Goal: Transaction & Acquisition: Purchase product/service

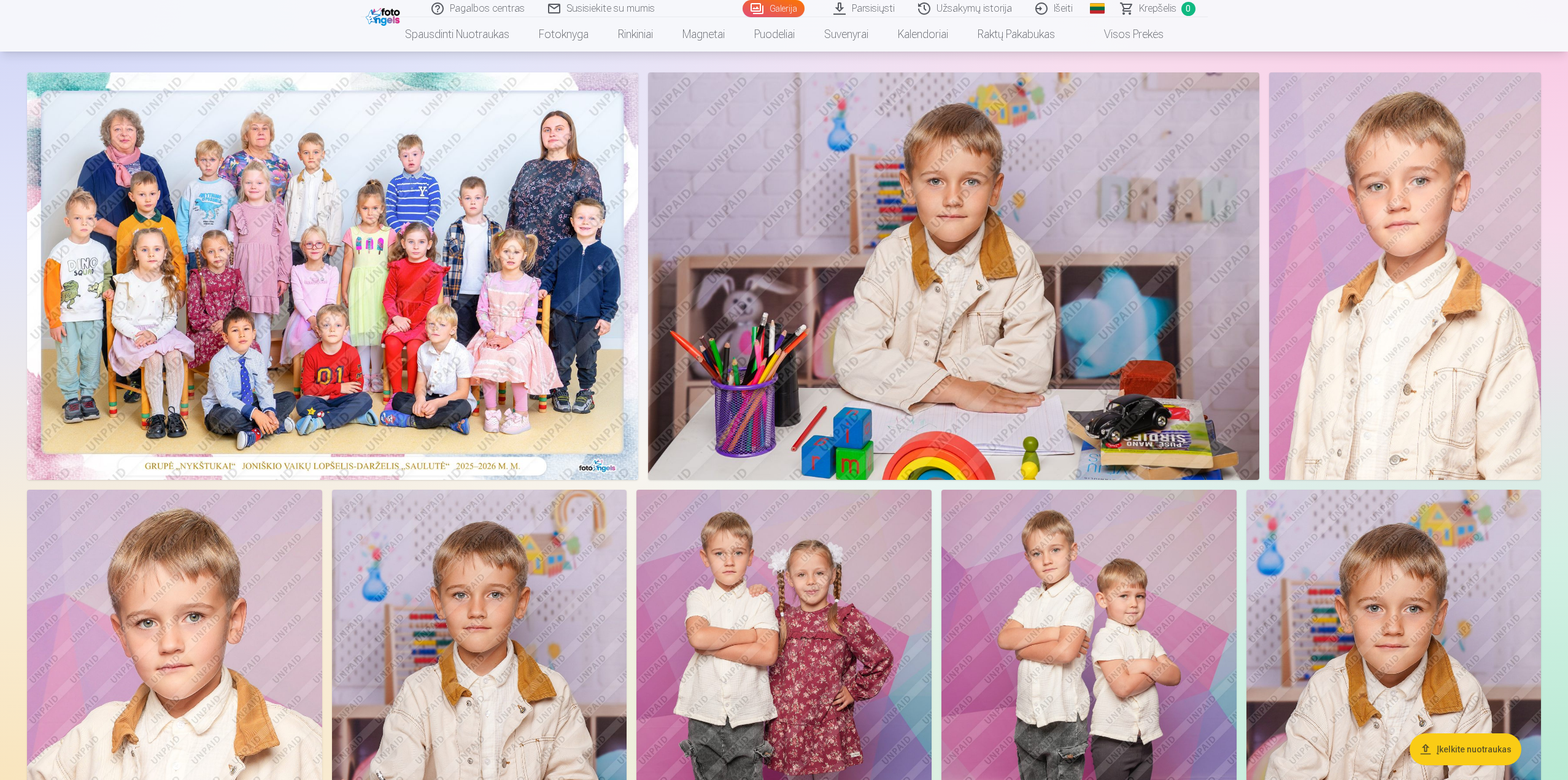
scroll to position [62, 0]
click at [431, 360] on img at bounding box center [333, 277] width 612 height 407
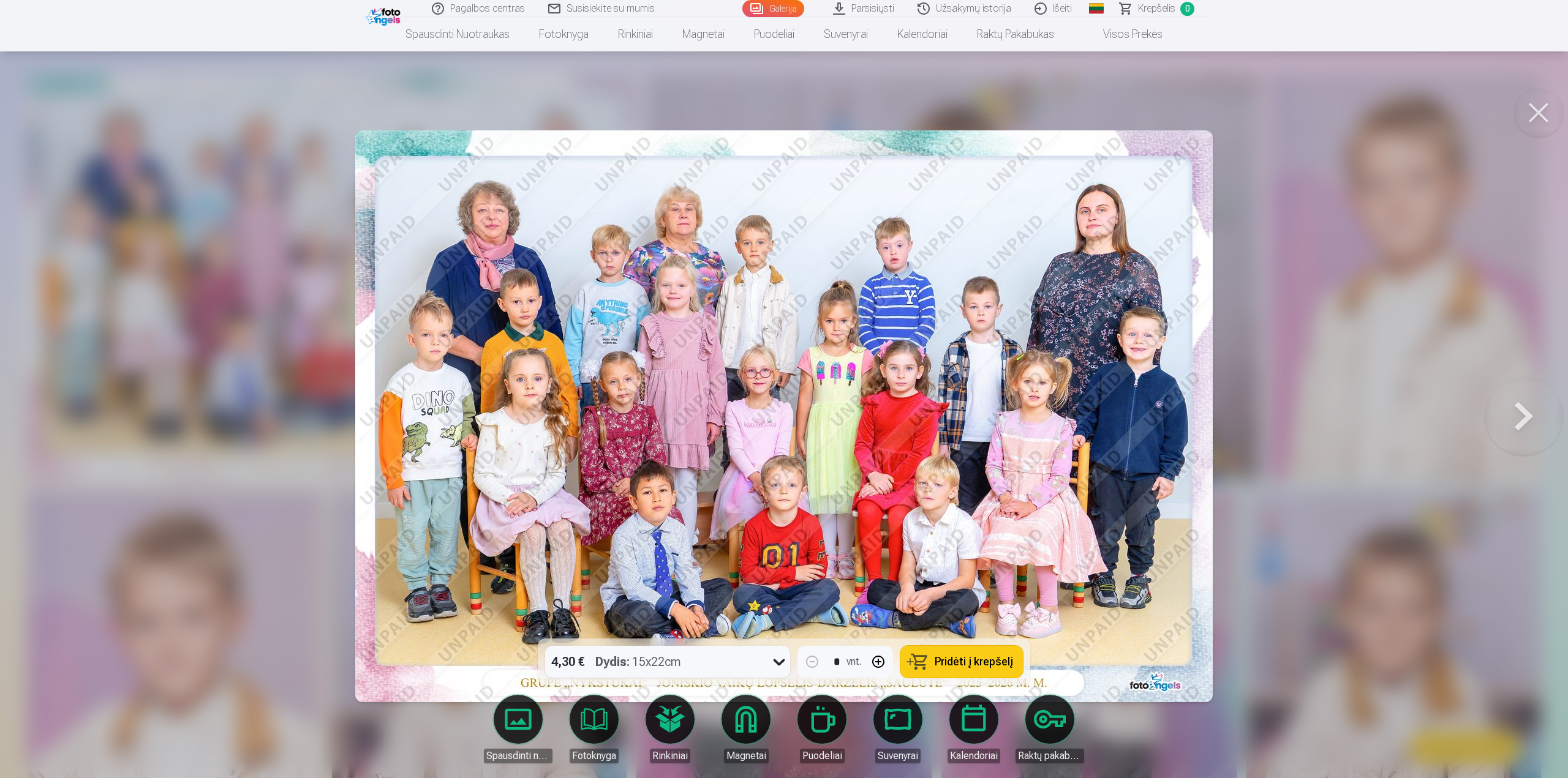
click at [729, 662] on div "4,30 € Dydis : 15x22cm" at bounding box center [656, 661] width 221 height 32
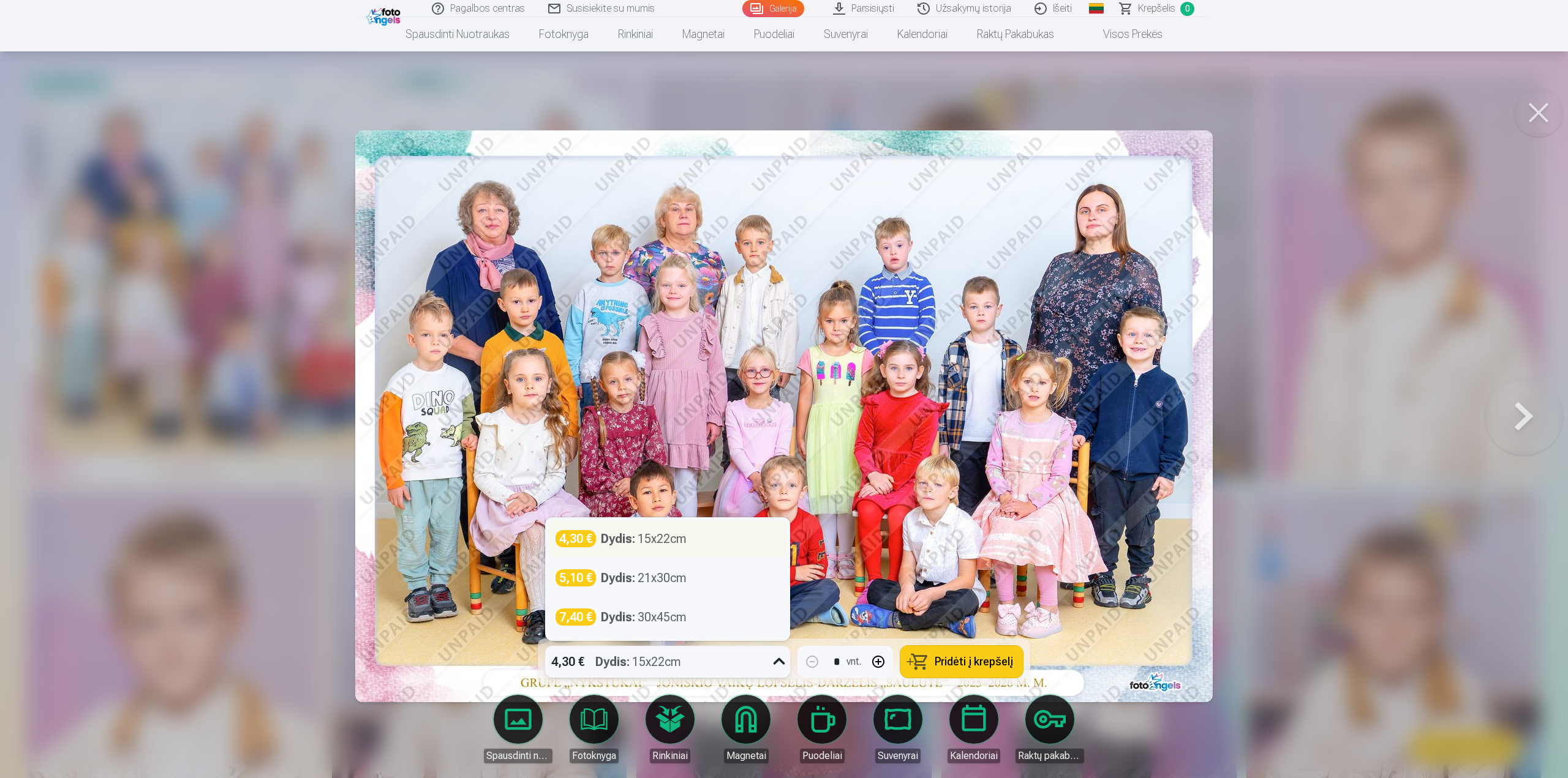
click at [700, 535] on div "4,30 € Dydis : 15x22cm" at bounding box center [667, 539] width 224 height 17
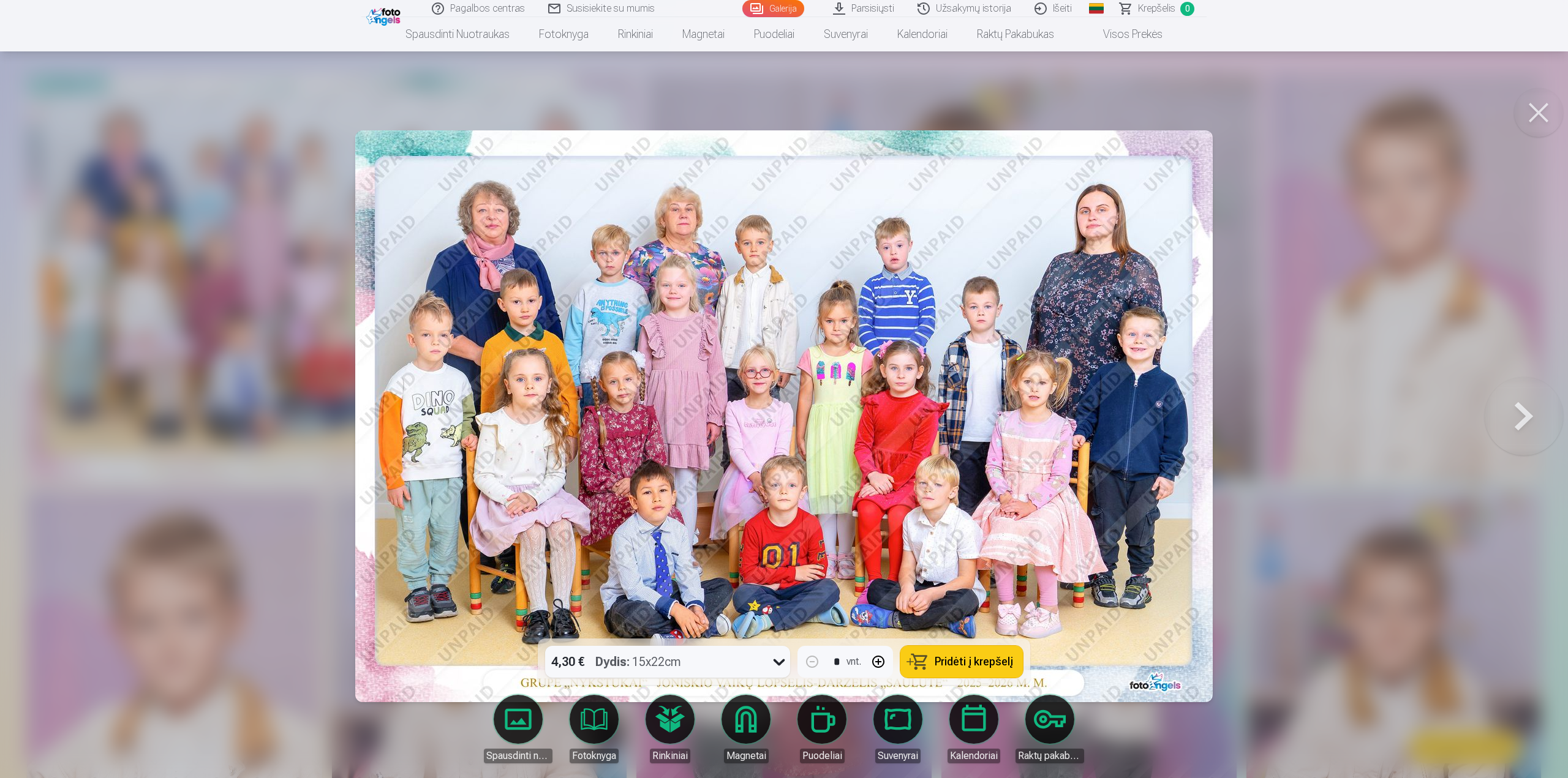
click at [996, 659] on span "Pridėti į krepšelį" at bounding box center [974, 661] width 79 height 11
click at [786, 6] on link "Galerija" at bounding box center [774, 9] width 62 height 17
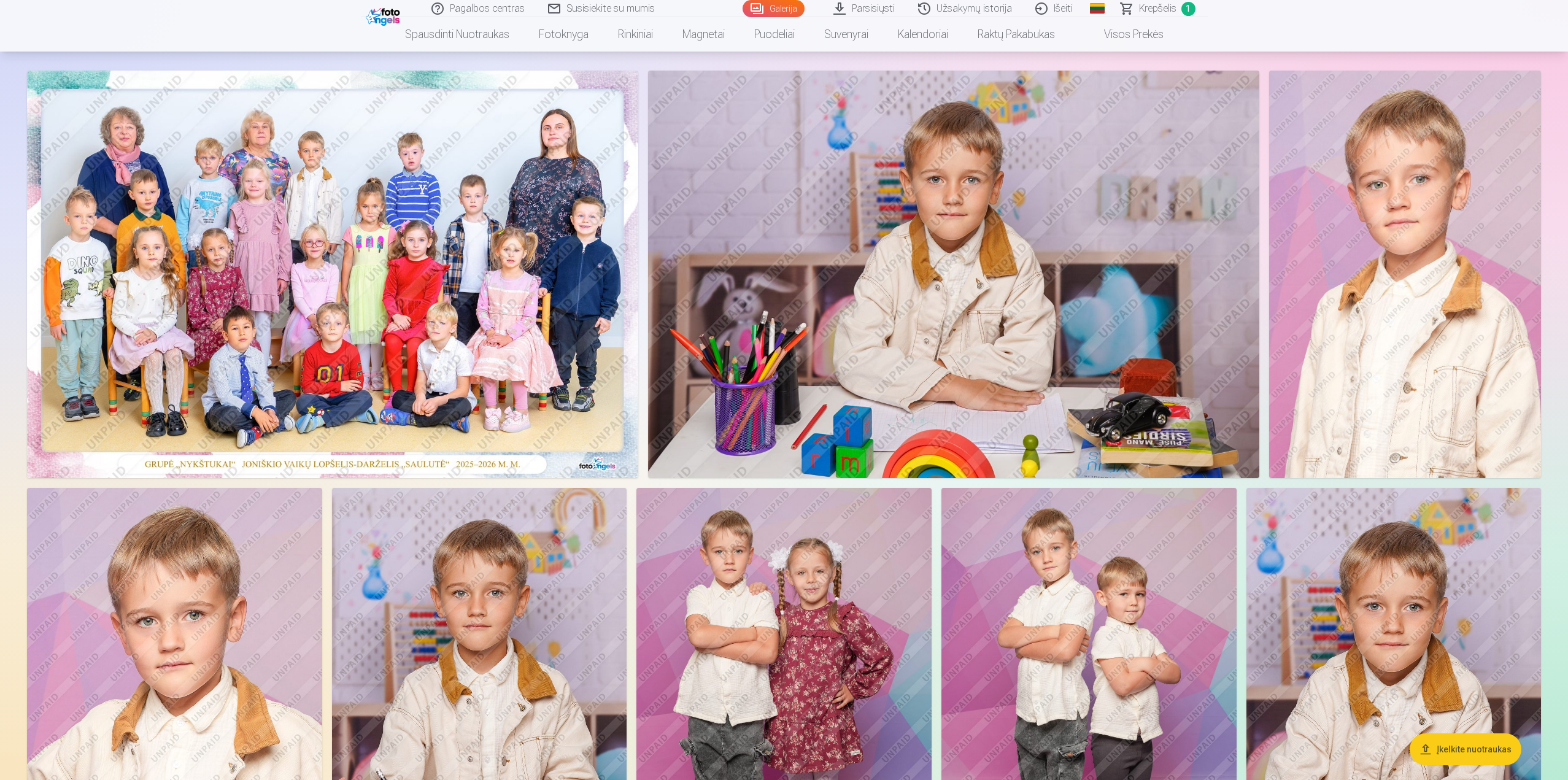
scroll to position [62, 0]
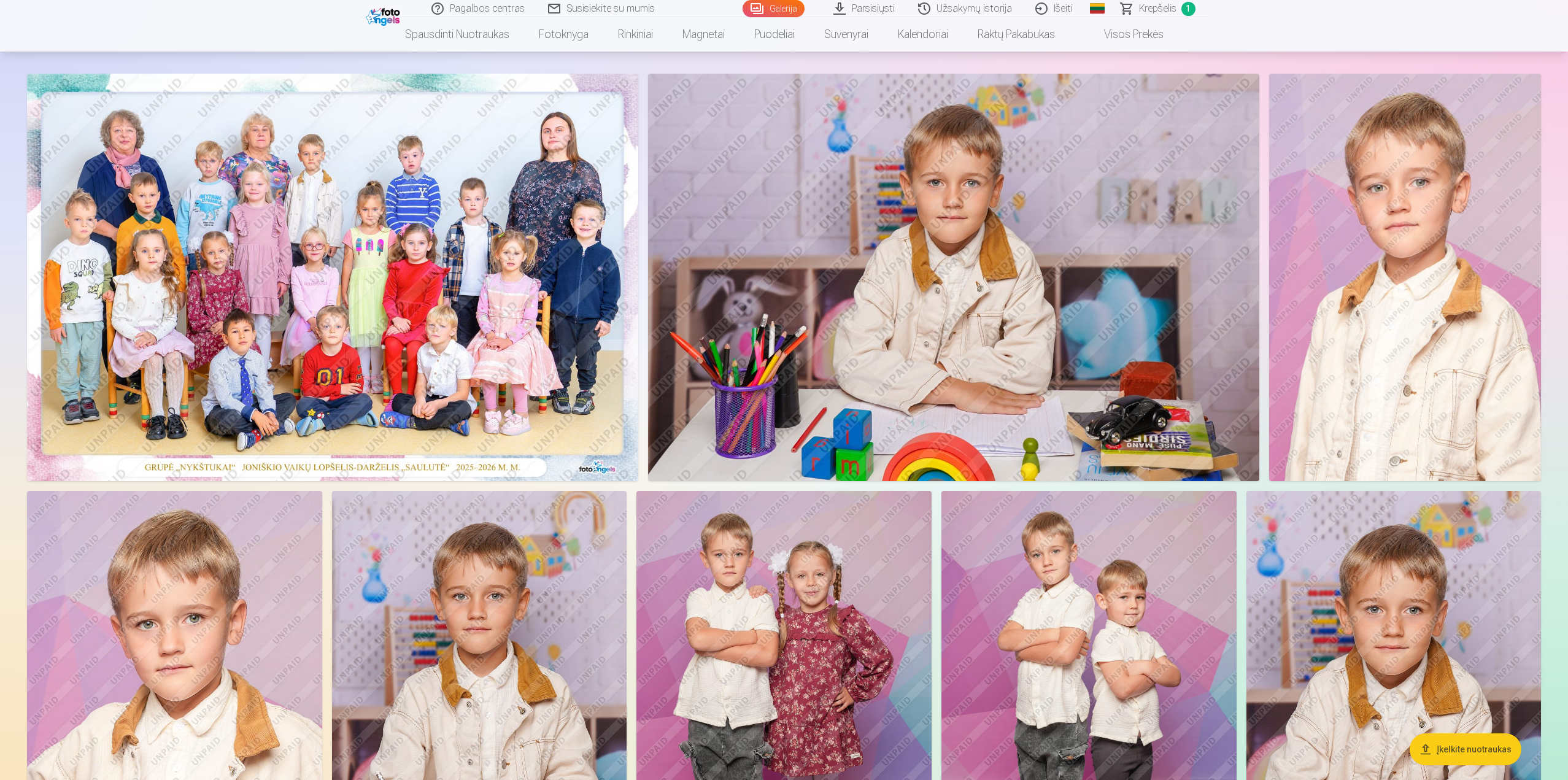
click at [1031, 300] on img at bounding box center [954, 277] width 612 height 407
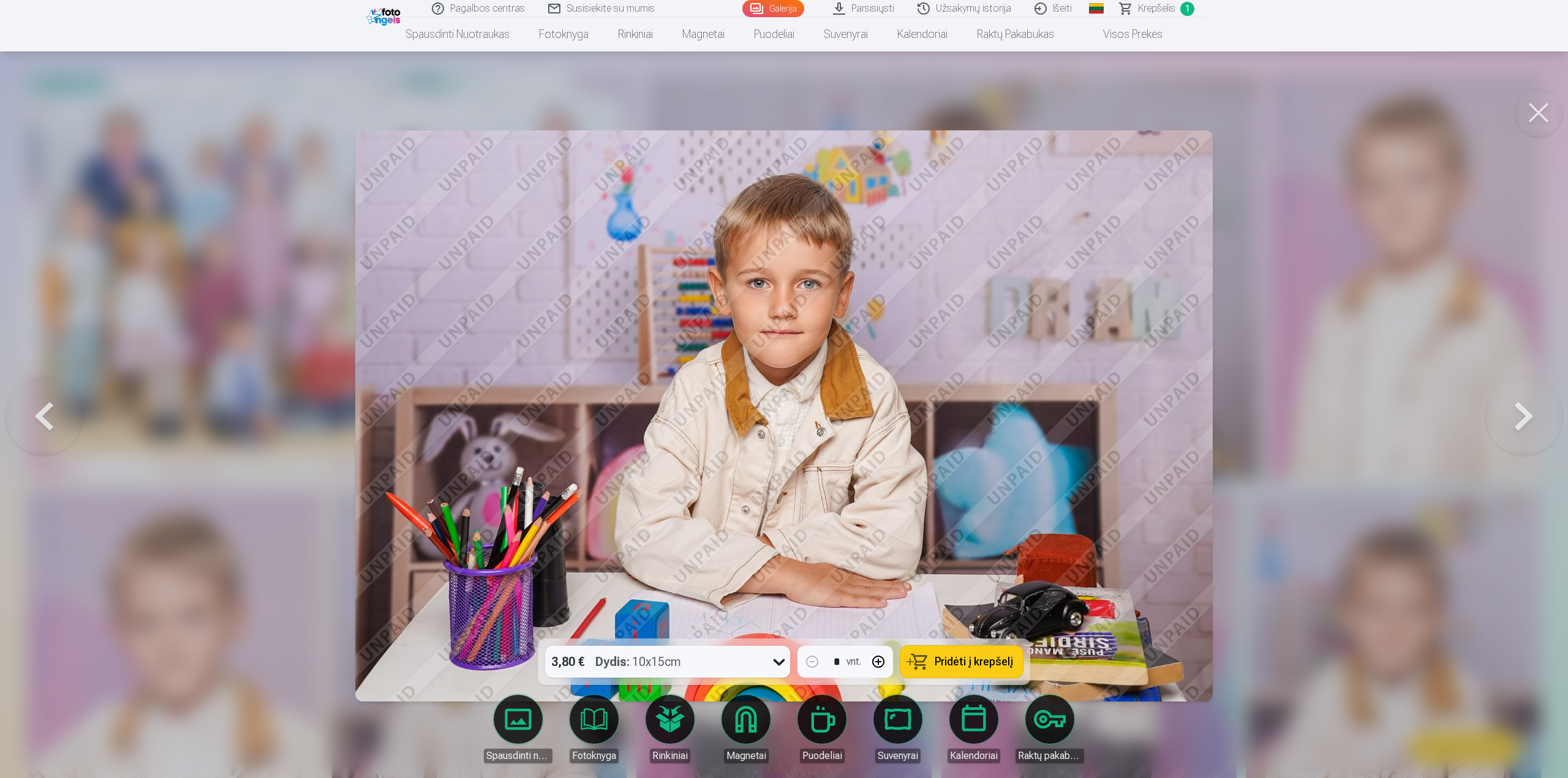
click at [1526, 104] on button at bounding box center [1539, 112] width 49 height 49
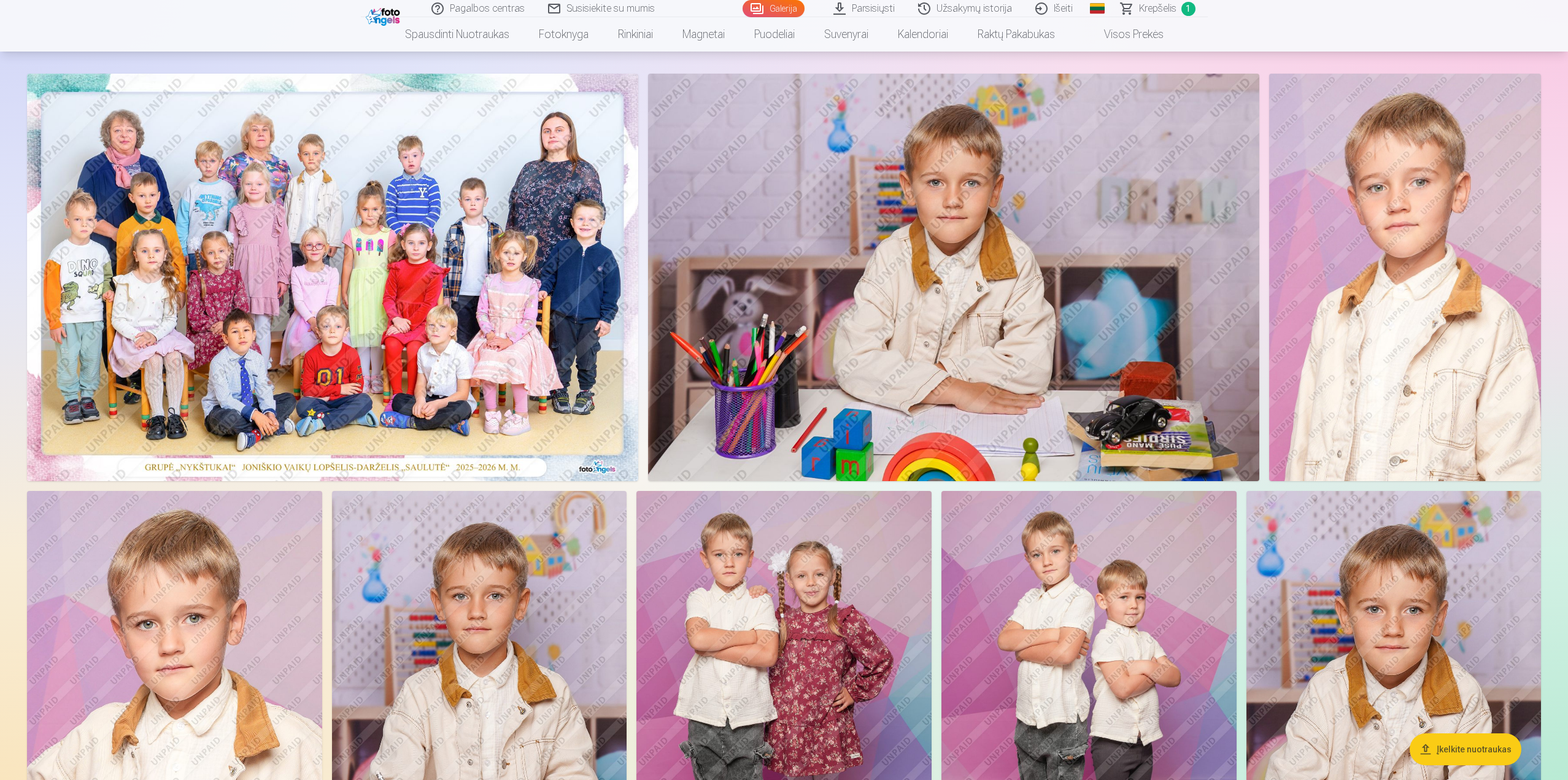
click at [1137, 6] on link "Krepšelis 1" at bounding box center [1158, 9] width 98 height 17
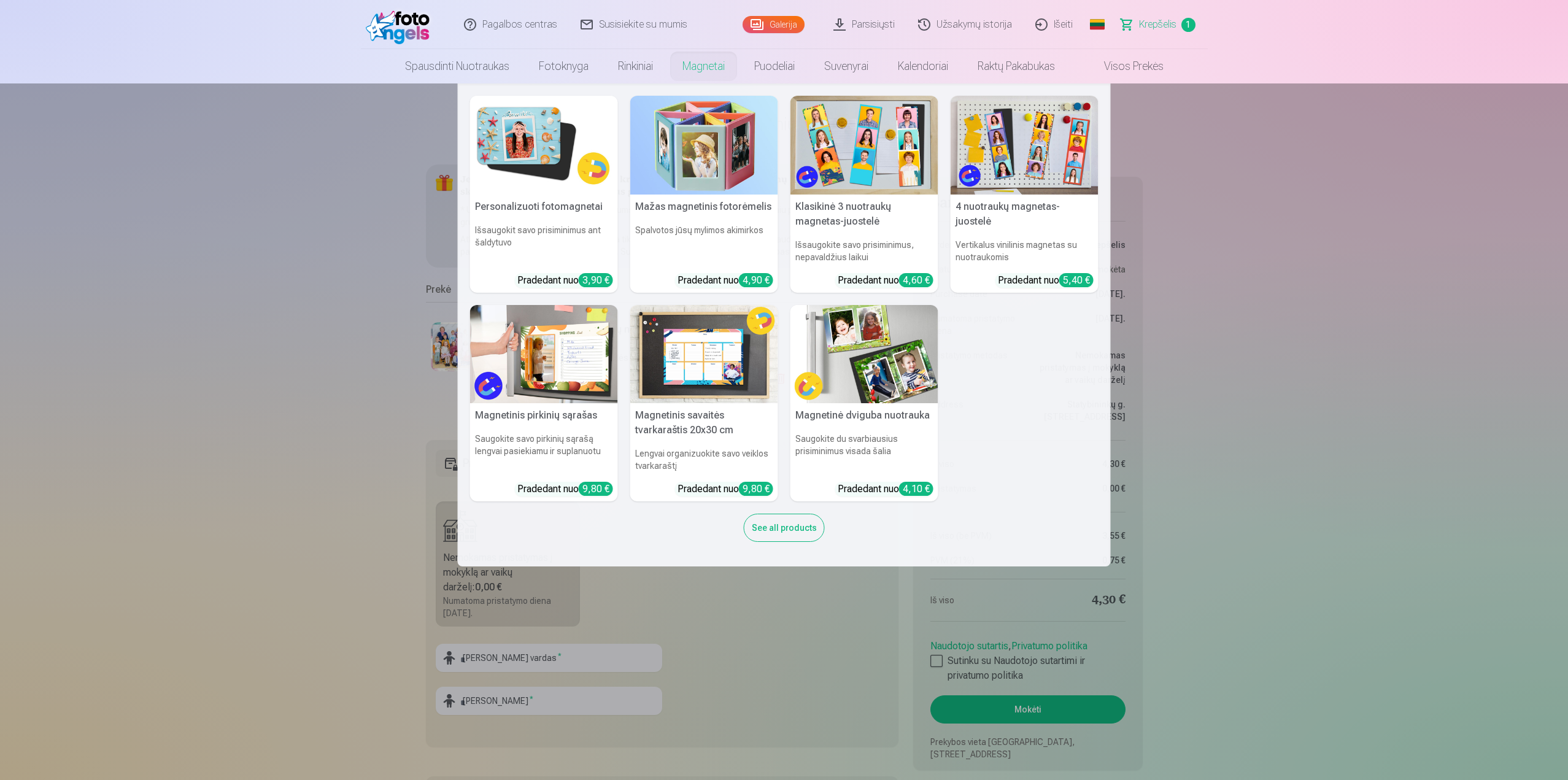
click at [706, 66] on link "Magnetai" at bounding box center [703, 67] width 72 height 35
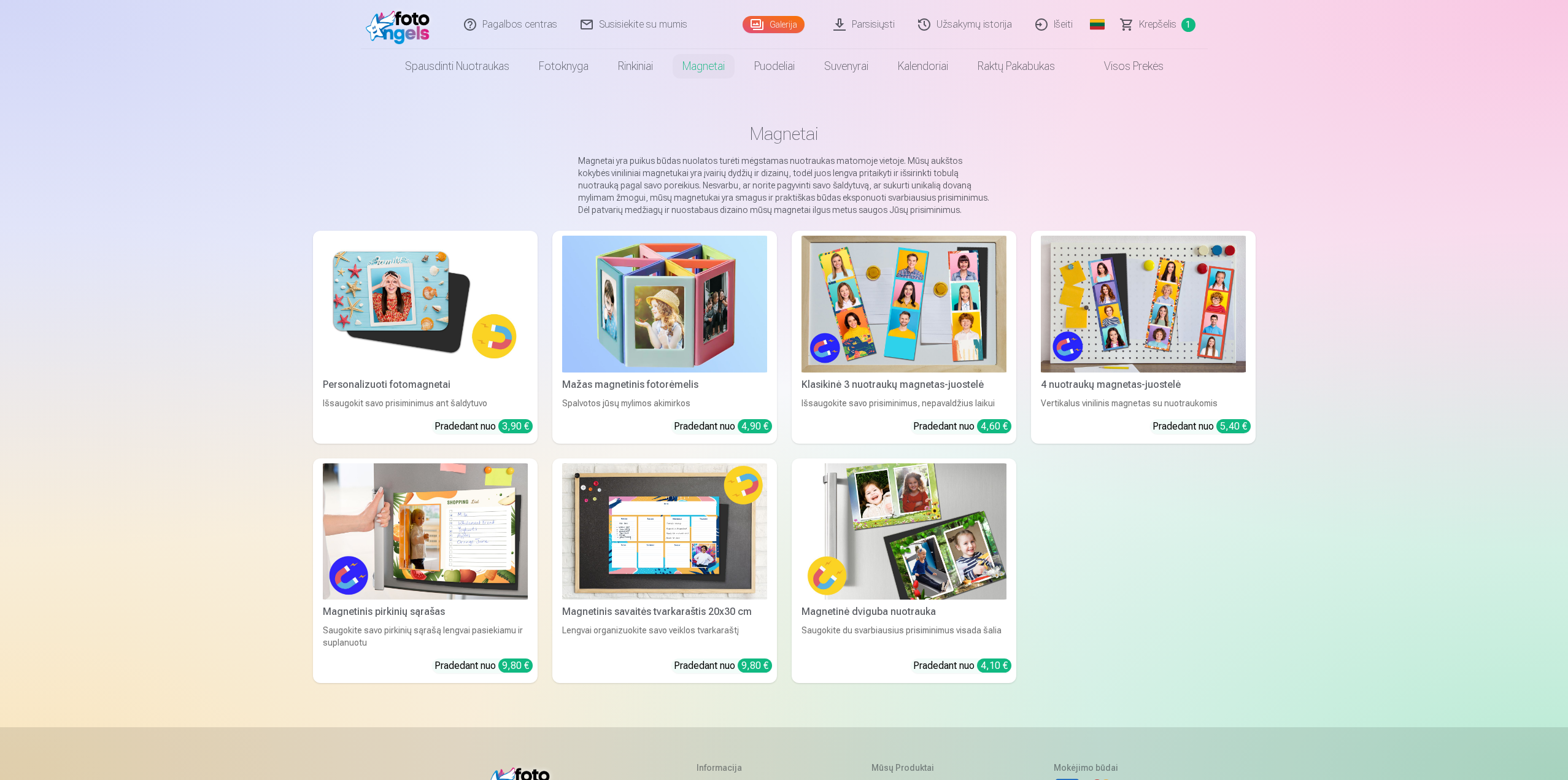
click at [758, 26] on link "Galerija" at bounding box center [774, 24] width 62 height 17
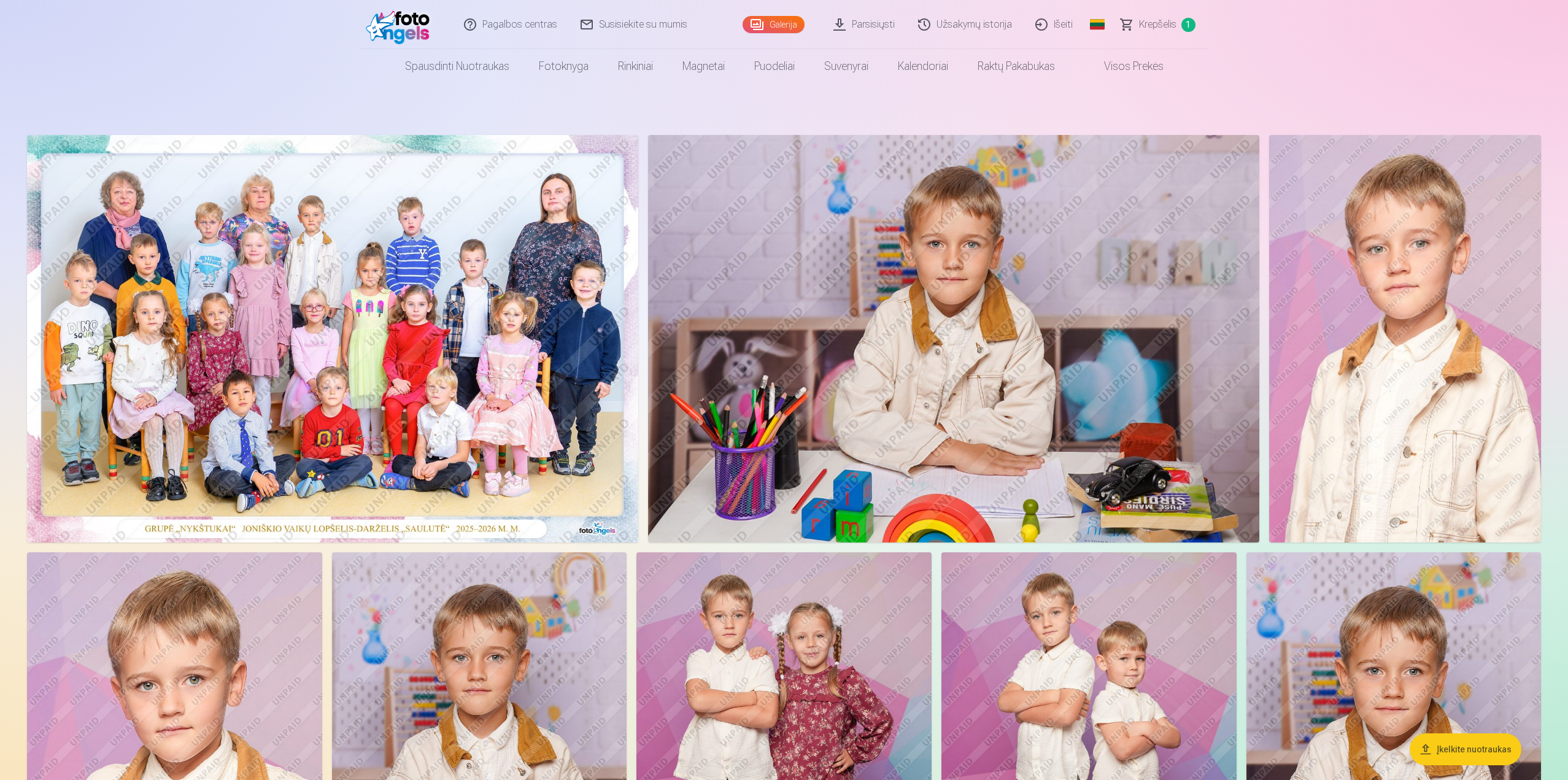
click at [877, 247] on img at bounding box center [954, 339] width 612 height 407
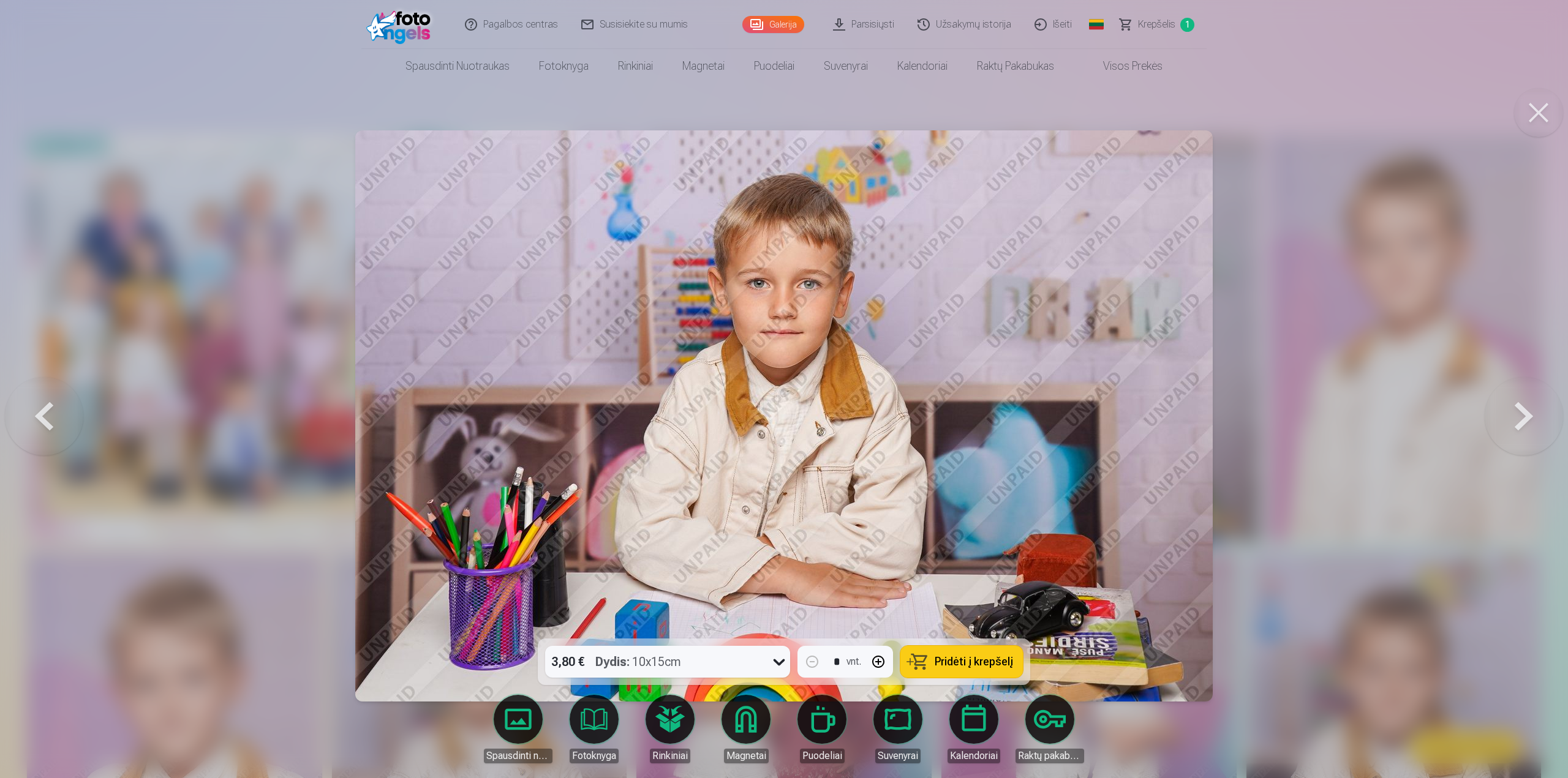
click at [733, 715] on link "Magnetai" at bounding box center [746, 729] width 68 height 68
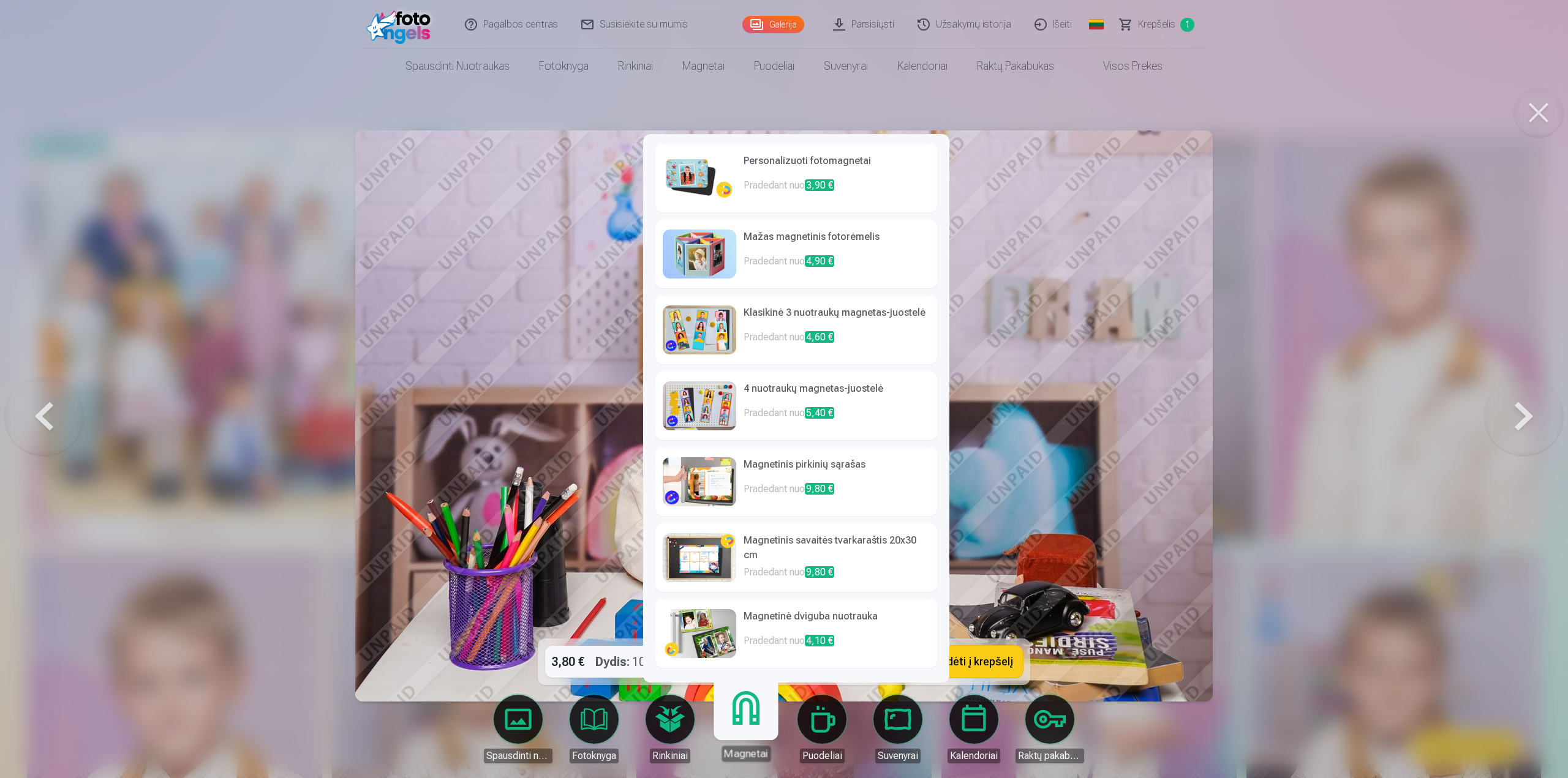
click at [780, 202] on link "Personalizuoti fotomagnetai Pradedant nuo 3,90 €" at bounding box center [797, 177] width 282 height 68
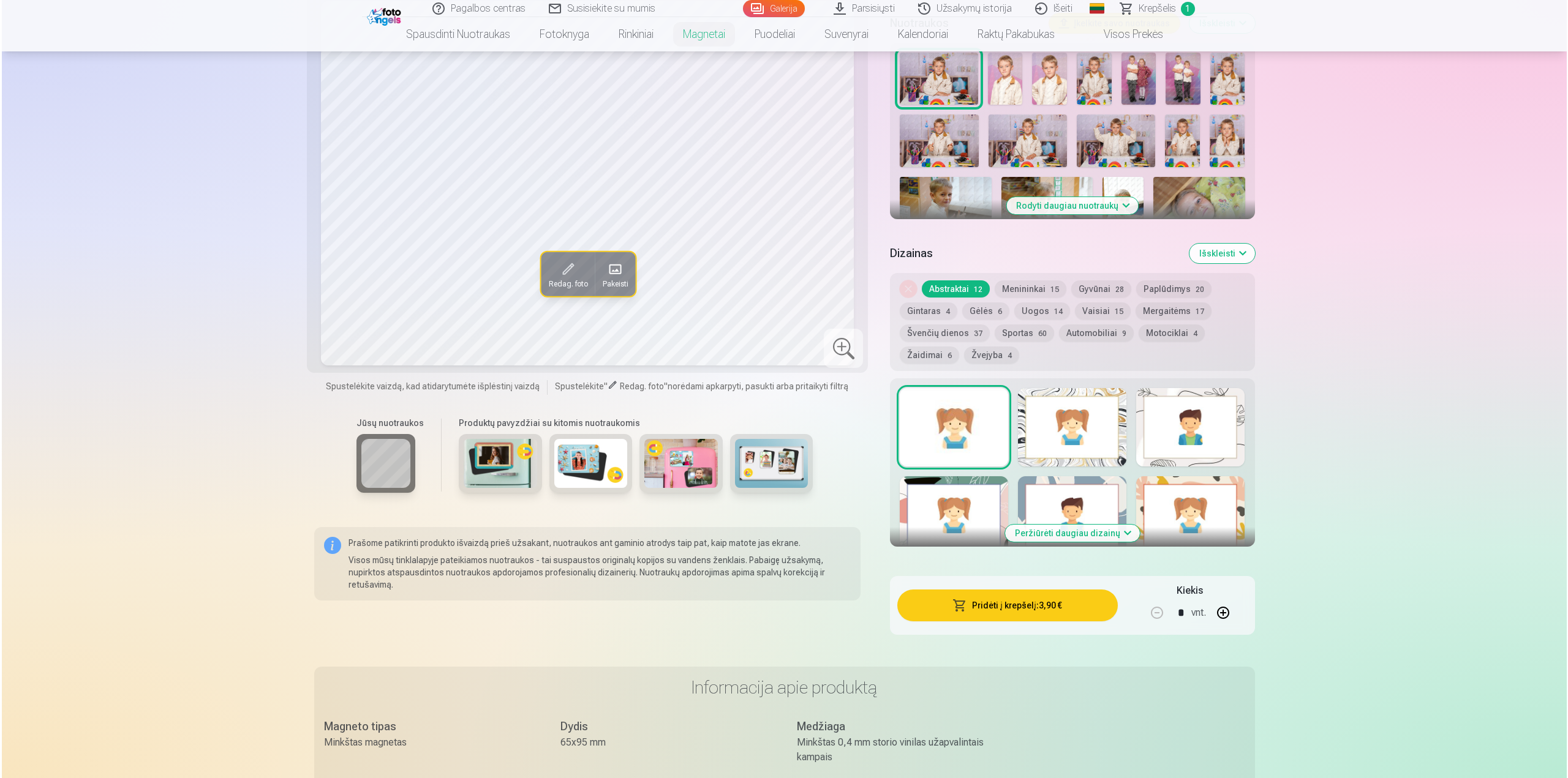
scroll to position [552, 0]
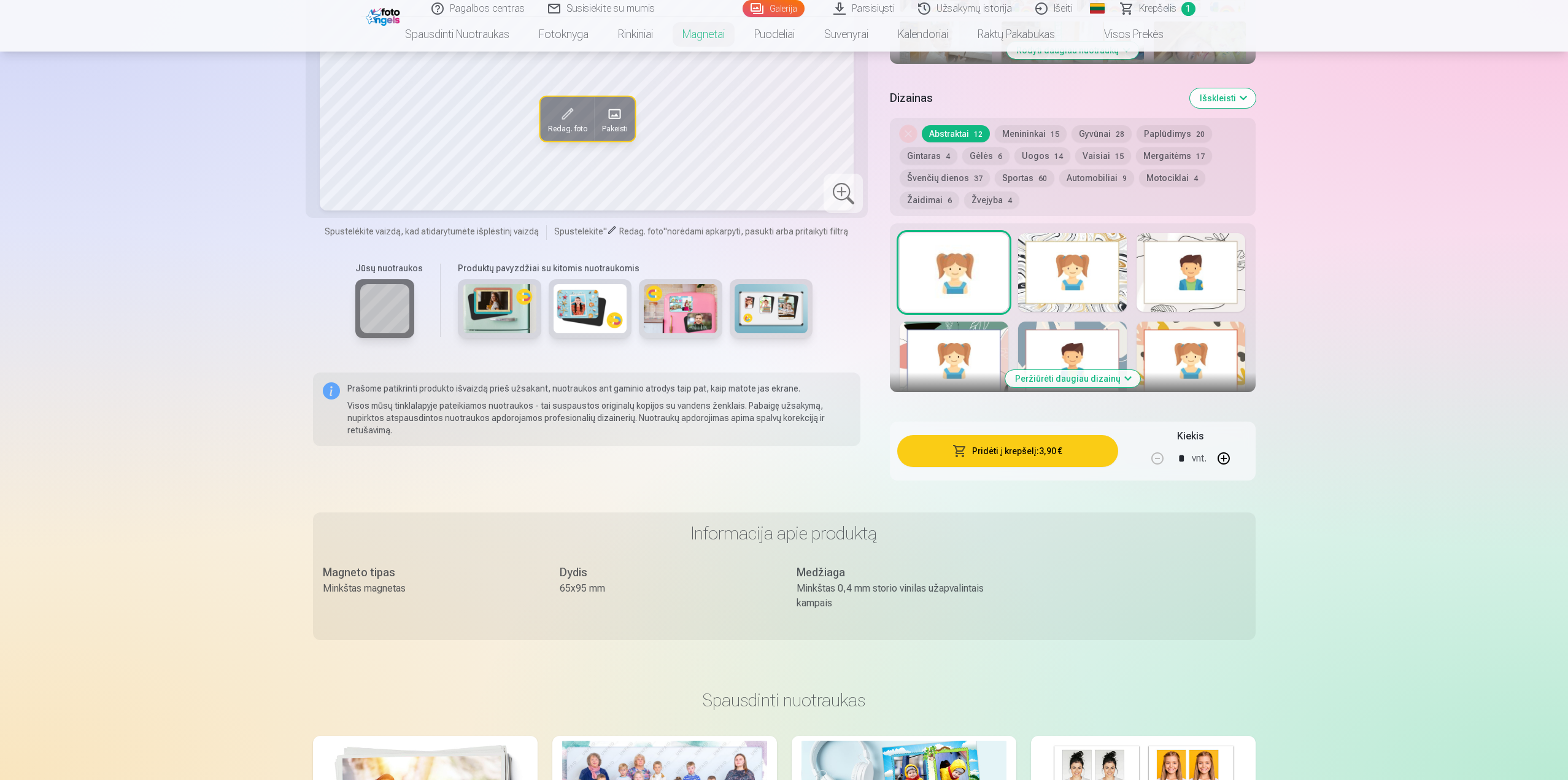
click at [1000, 456] on button "Pridėti į krepšelį : 3,90 €" at bounding box center [1008, 451] width 220 height 32
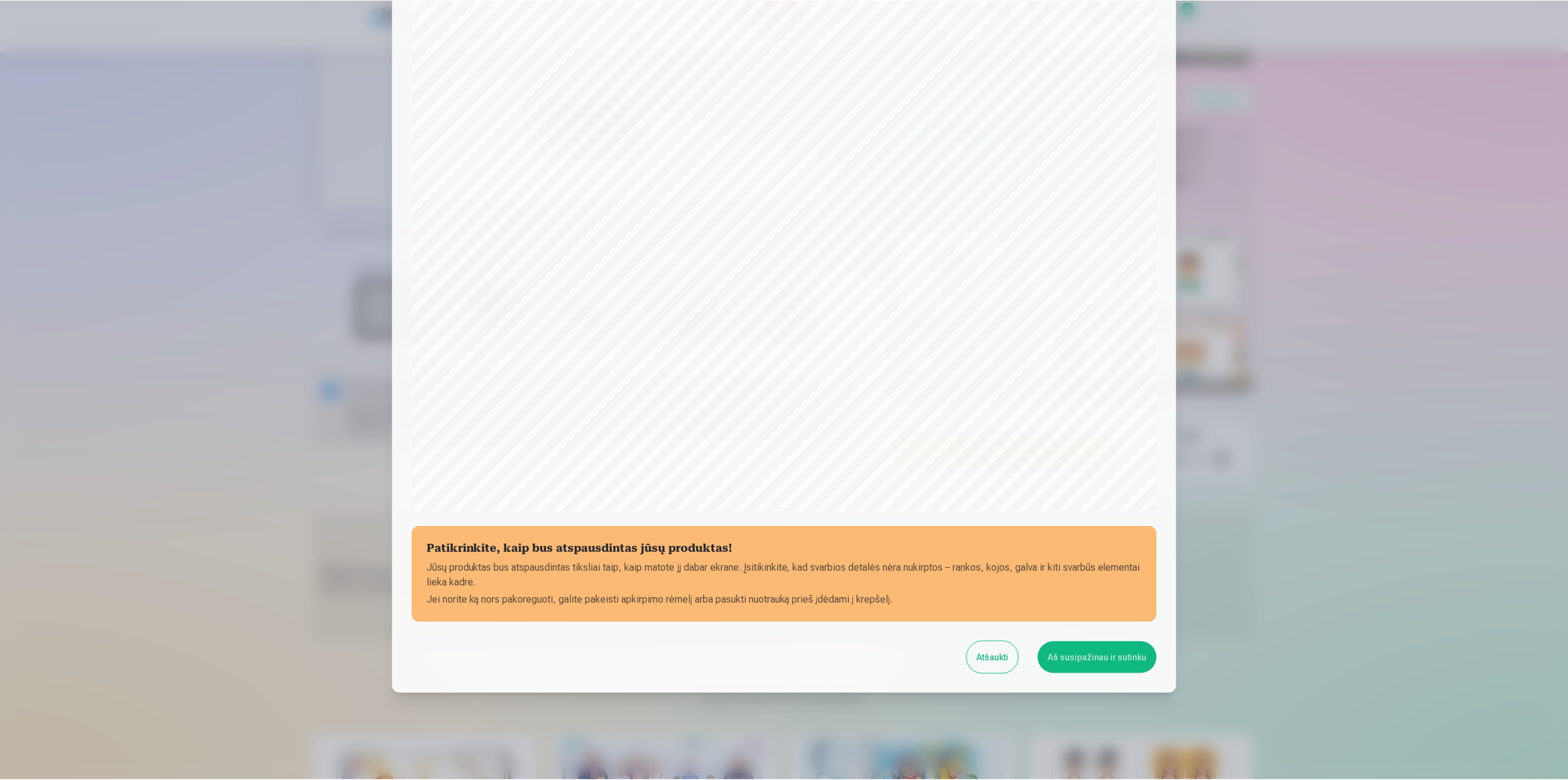
scroll to position [104, 0]
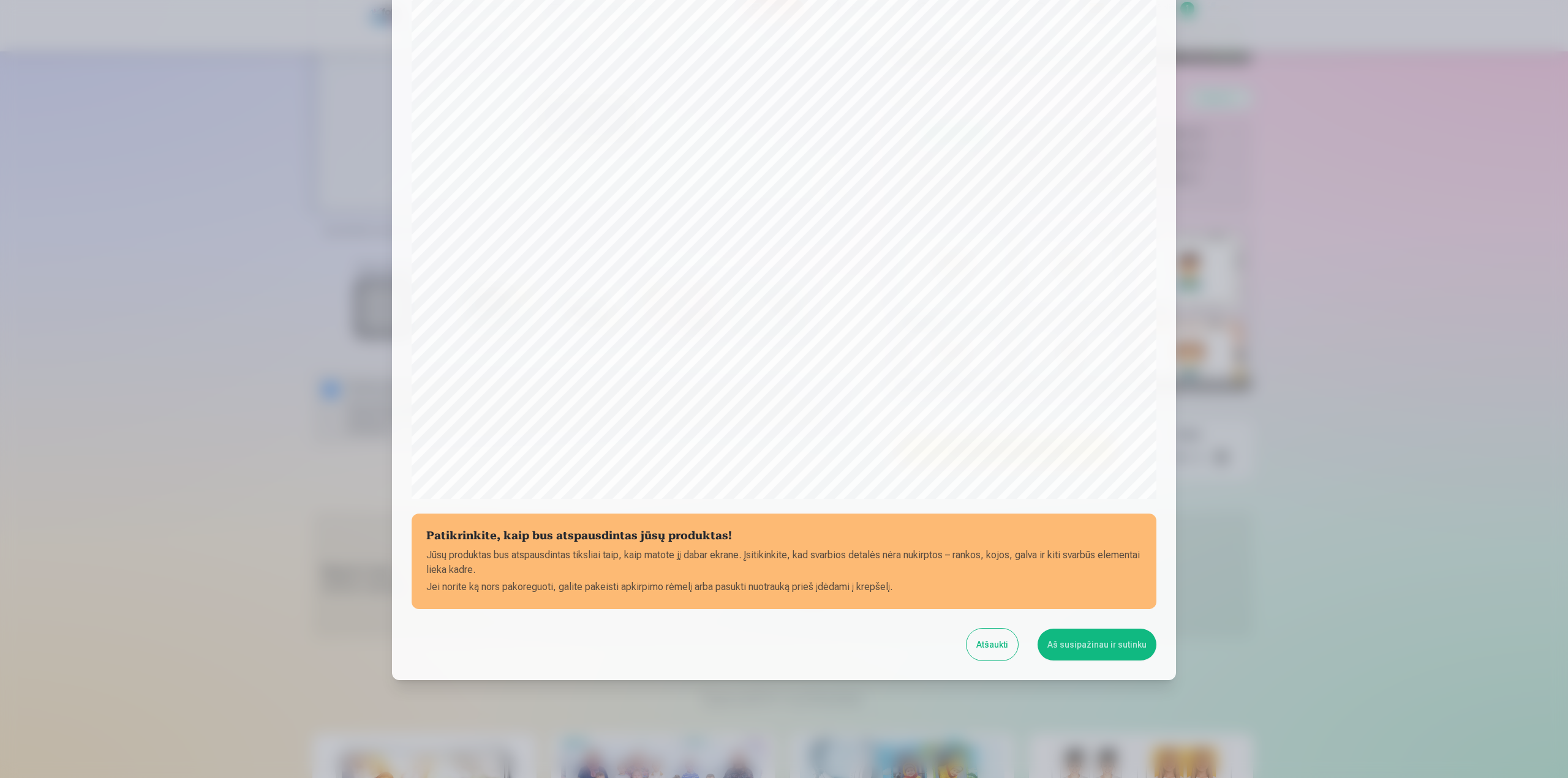
click at [1066, 644] on button "Aš susipažinau ir sutinku" at bounding box center [1097, 644] width 118 height 32
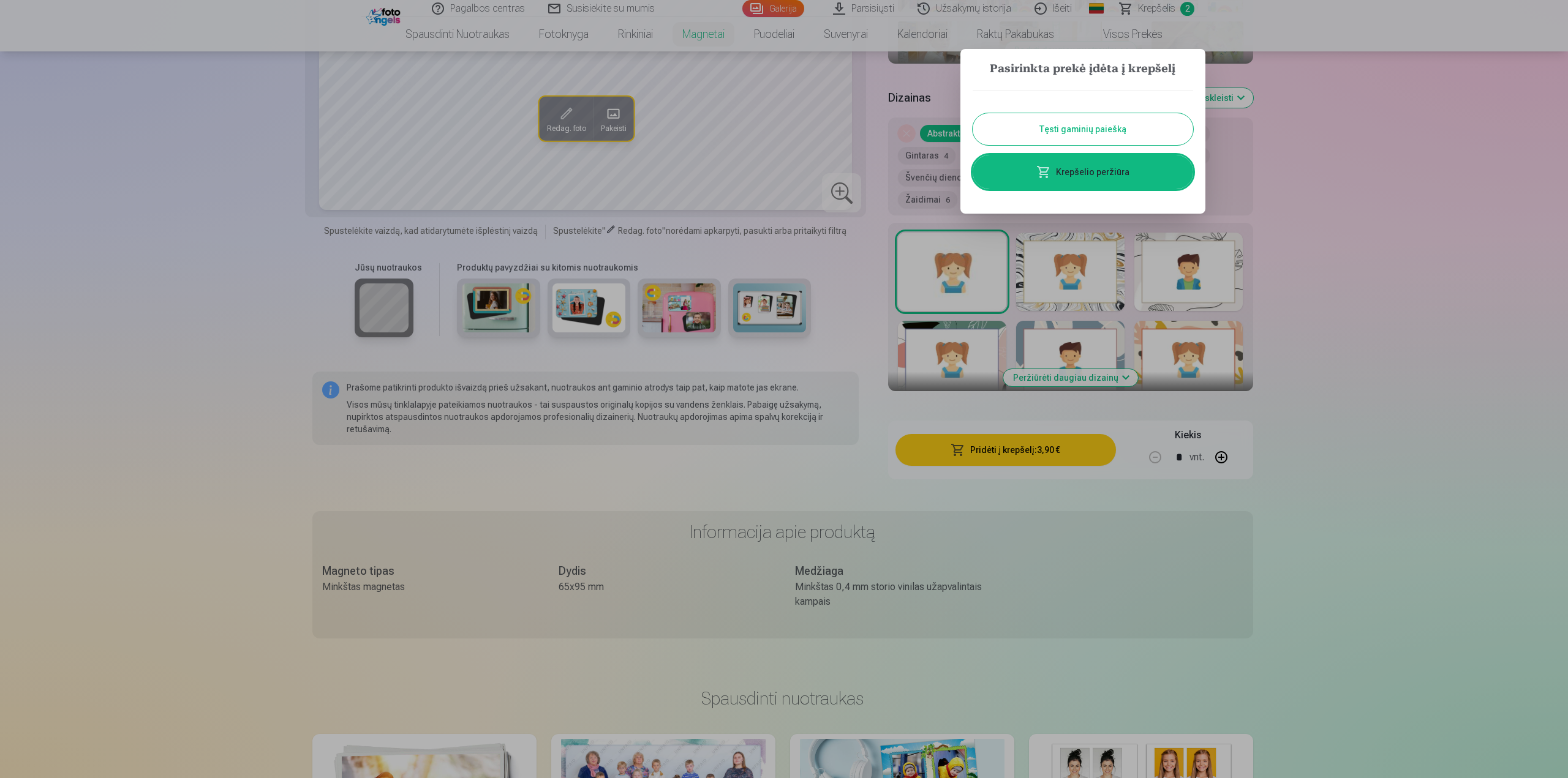
click at [1121, 142] on button "Tęsti gaminių paiešką" at bounding box center [1083, 129] width 221 height 32
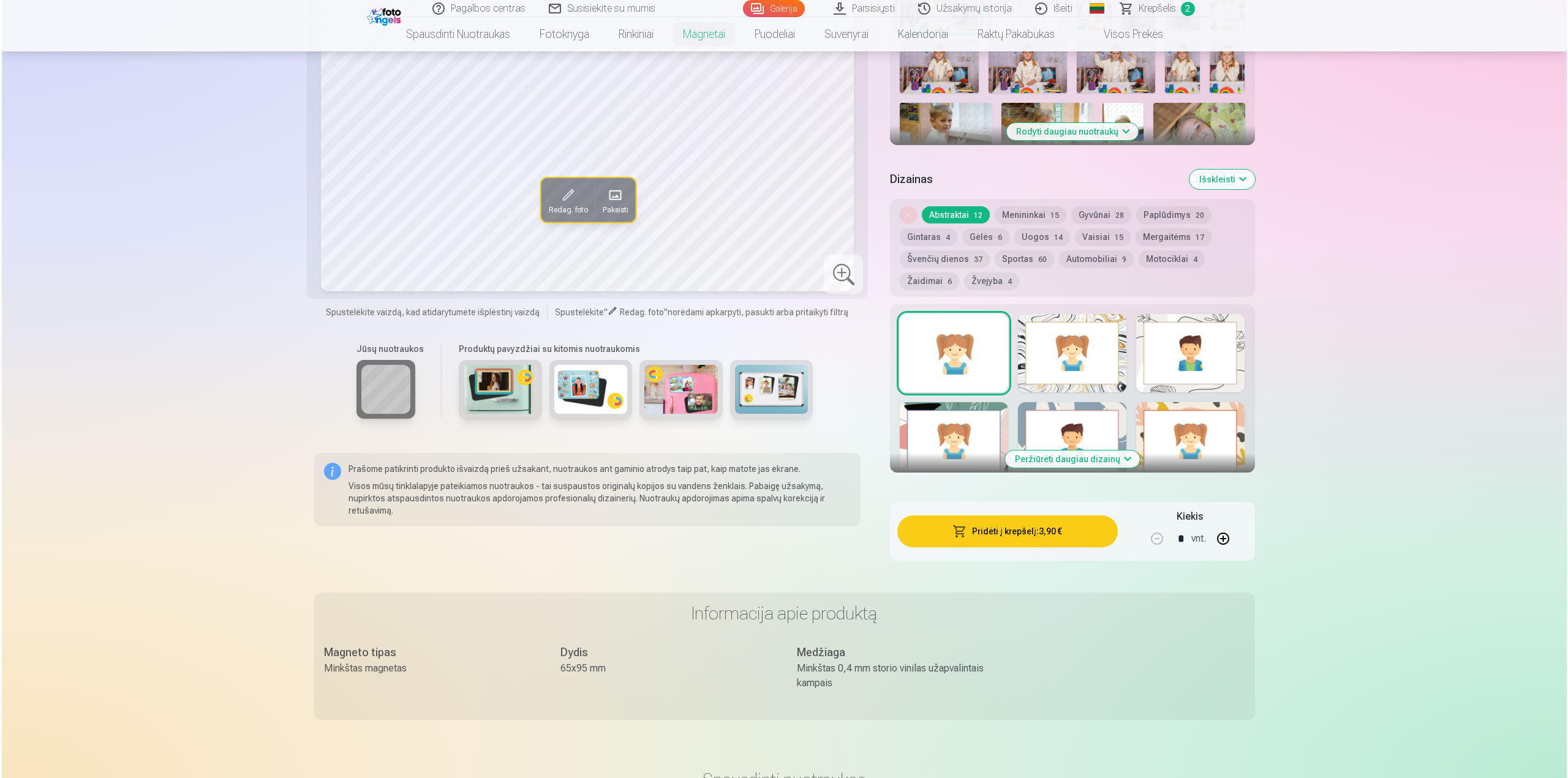
scroll to position [306, 0]
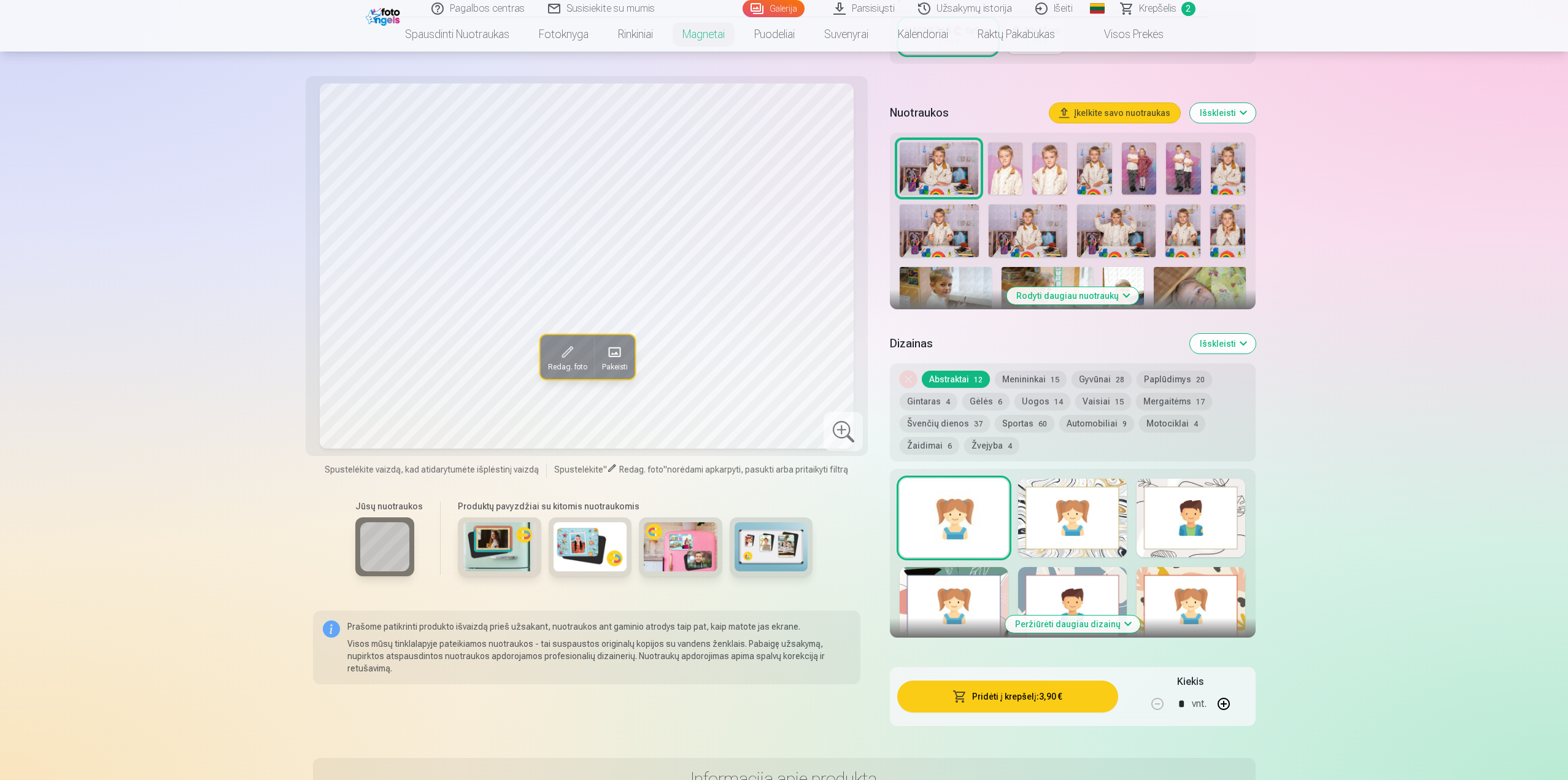
click at [1231, 342] on button "Išskleisti" at bounding box center [1222, 343] width 66 height 20
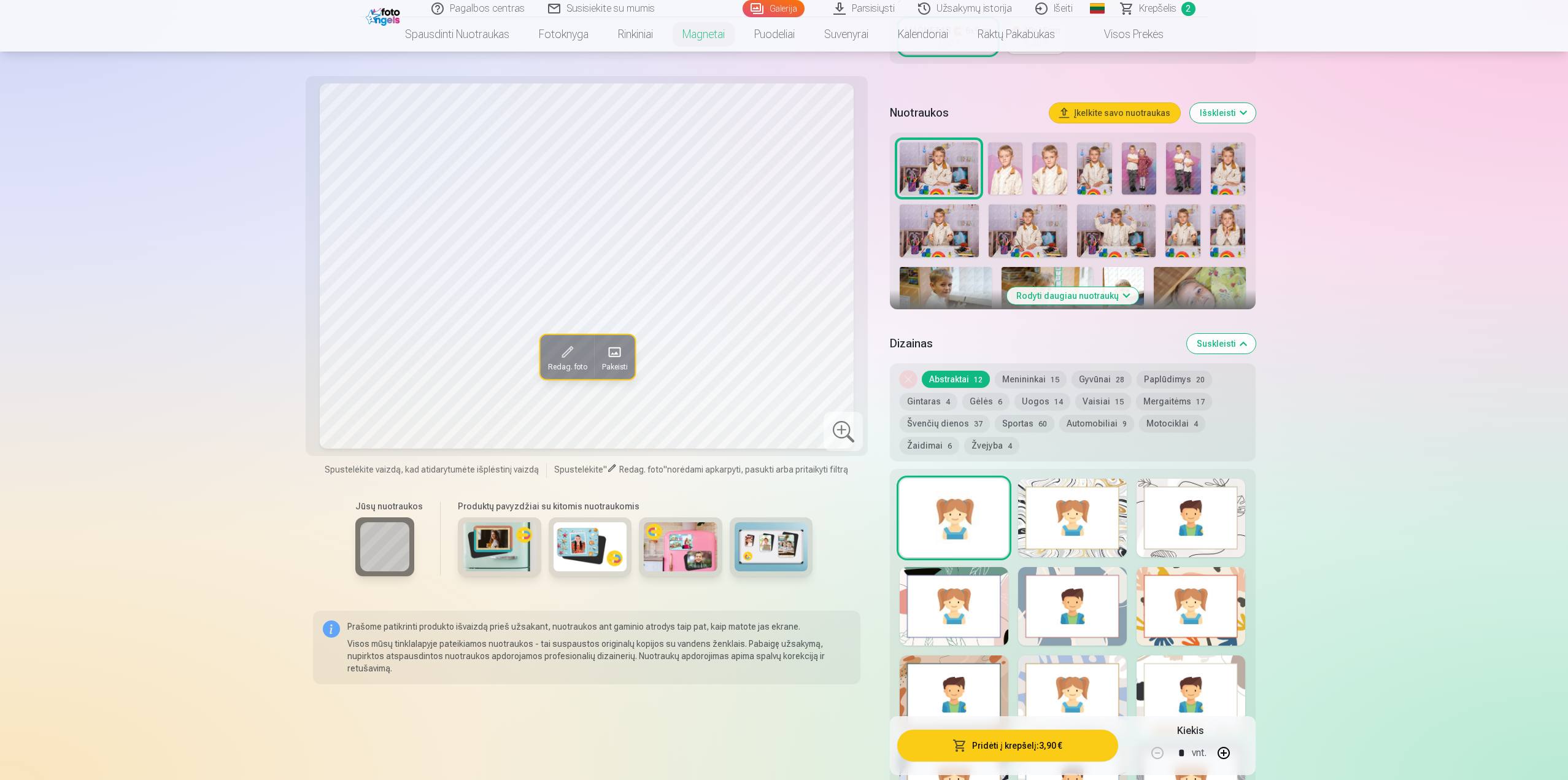
click at [1237, 98] on div "Nuotraukos Įkelkite savo nuotraukas Išskleisti" at bounding box center [1072, 113] width 365 height 39
click at [1238, 114] on button "Išskleisti" at bounding box center [1222, 113] width 66 height 20
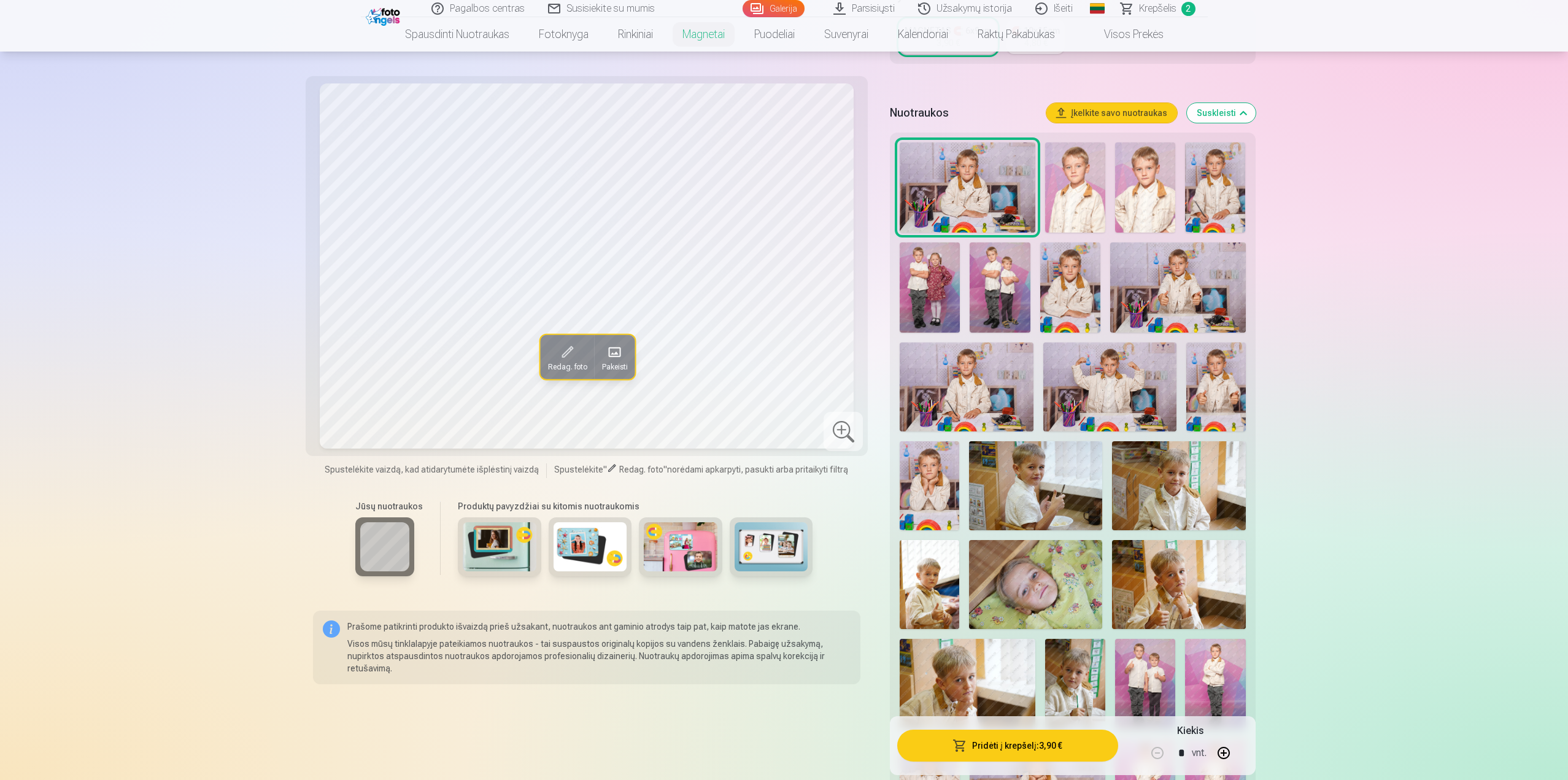
click at [1221, 164] on img at bounding box center [1215, 187] width 60 height 90
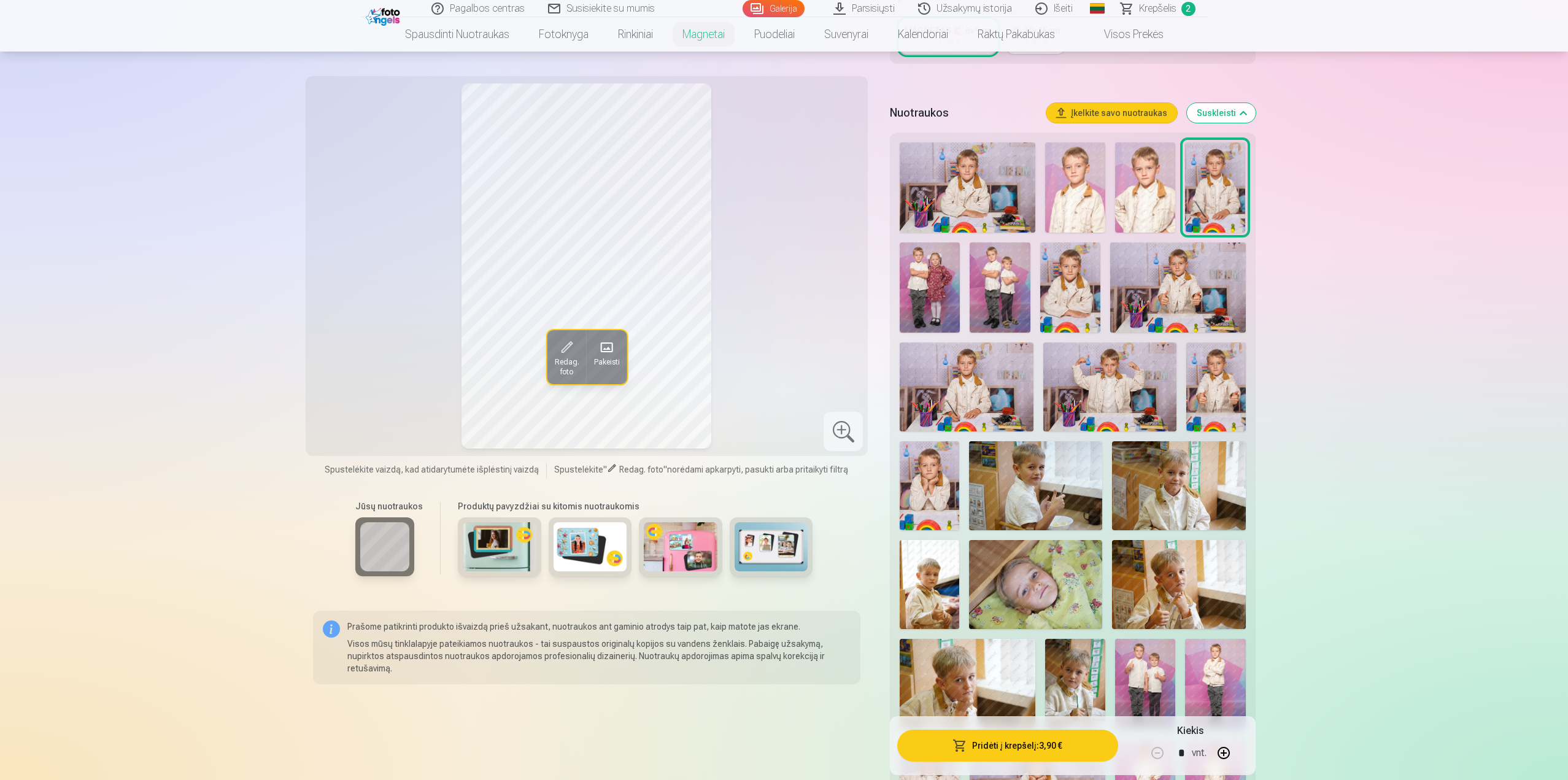
click at [988, 755] on button "Pridėti į krepšelį : 3,90 €" at bounding box center [1008, 745] width 220 height 32
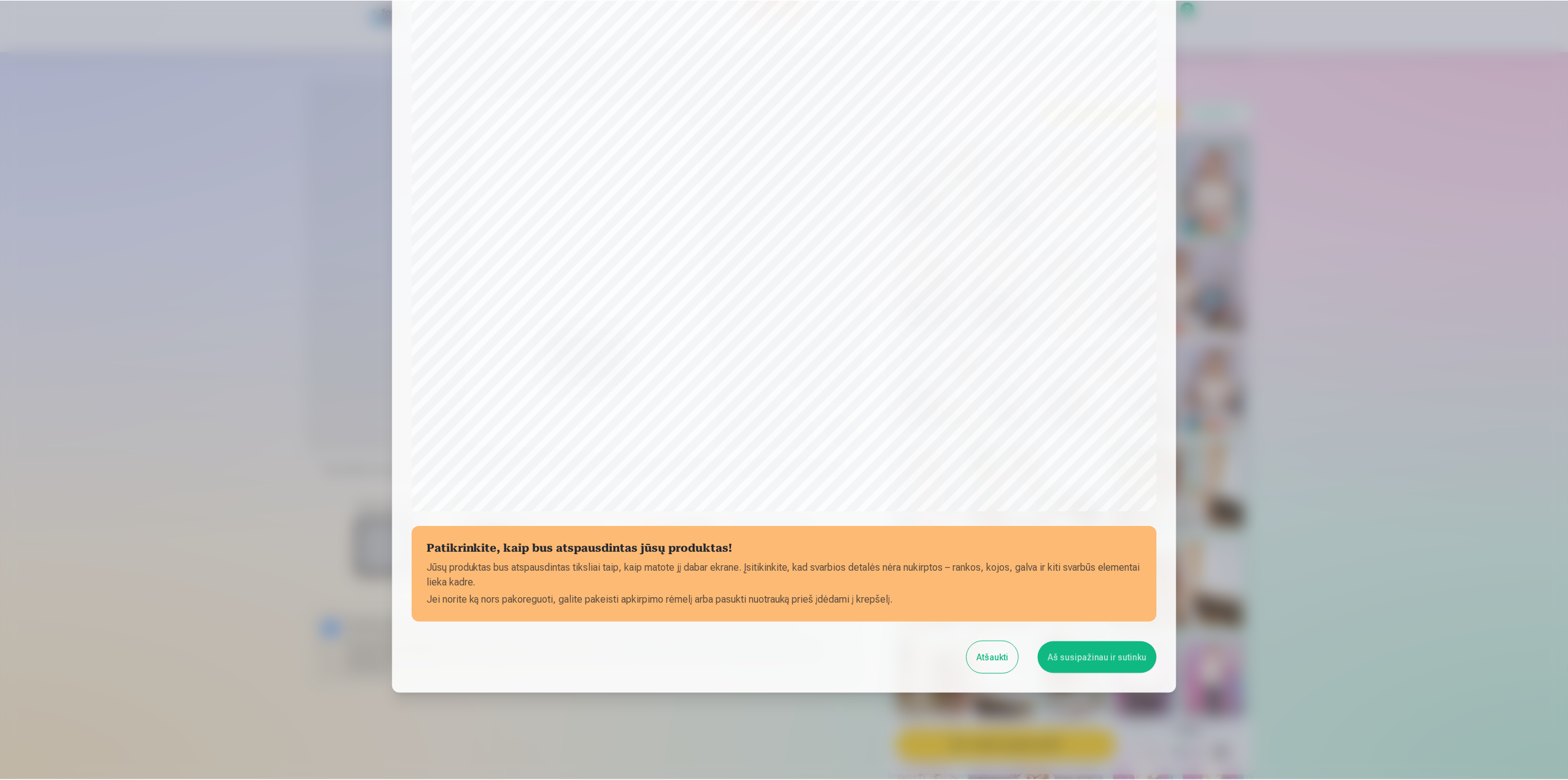
scroll to position [104, 0]
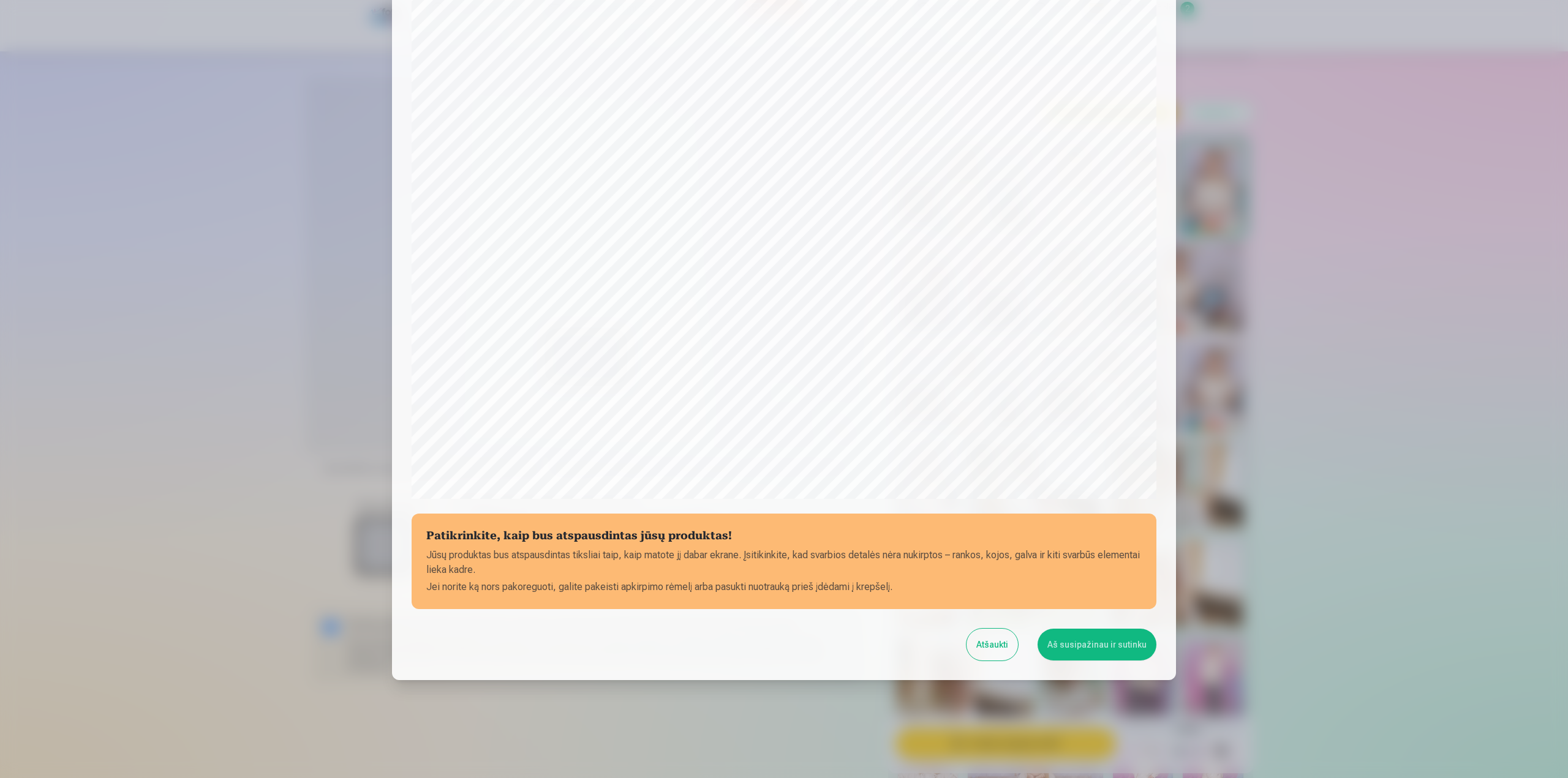
click at [1087, 652] on button "Aš susipažinau ir sutinku" at bounding box center [1097, 644] width 118 height 32
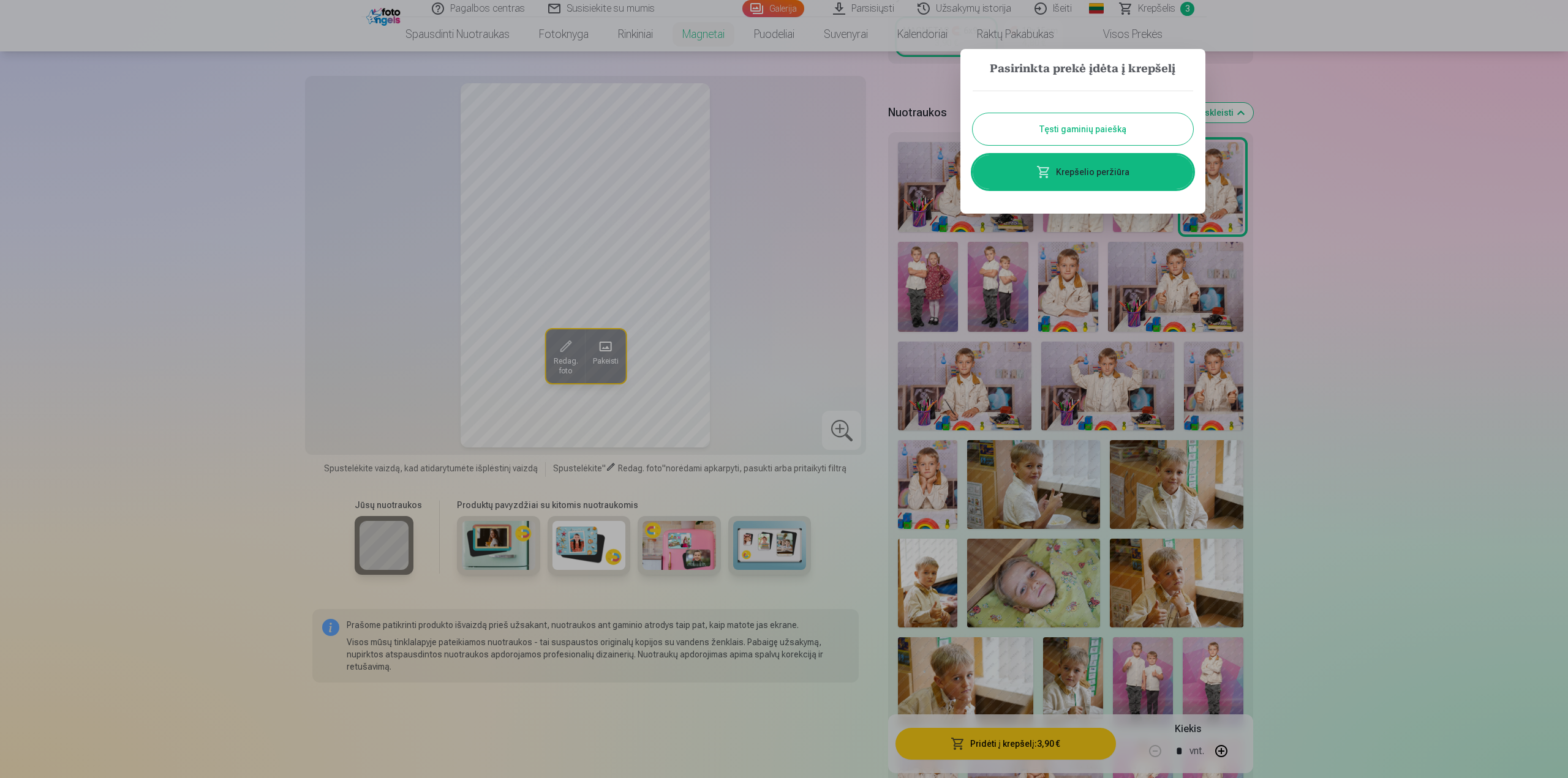
click at [1106, 124] on button "Tęsti gaminių paiešką" at bounding box center [1083, 129] width 221 height 32
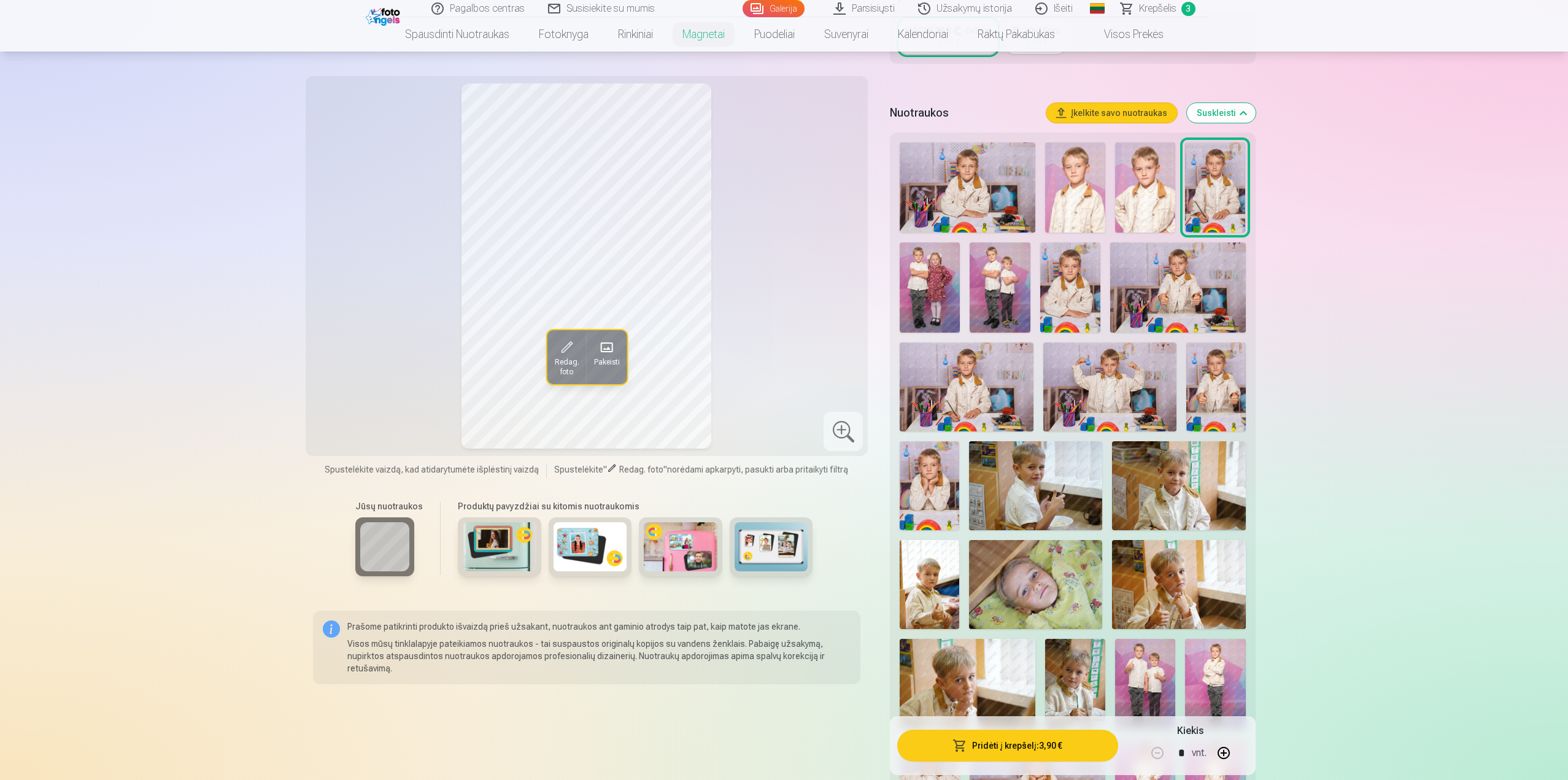
click at [1070, 287] on img at bounding box center [1070, 288] width 60 height 90
click at [983, 384] on img at bounding box center [966, 387] width 133 height 89
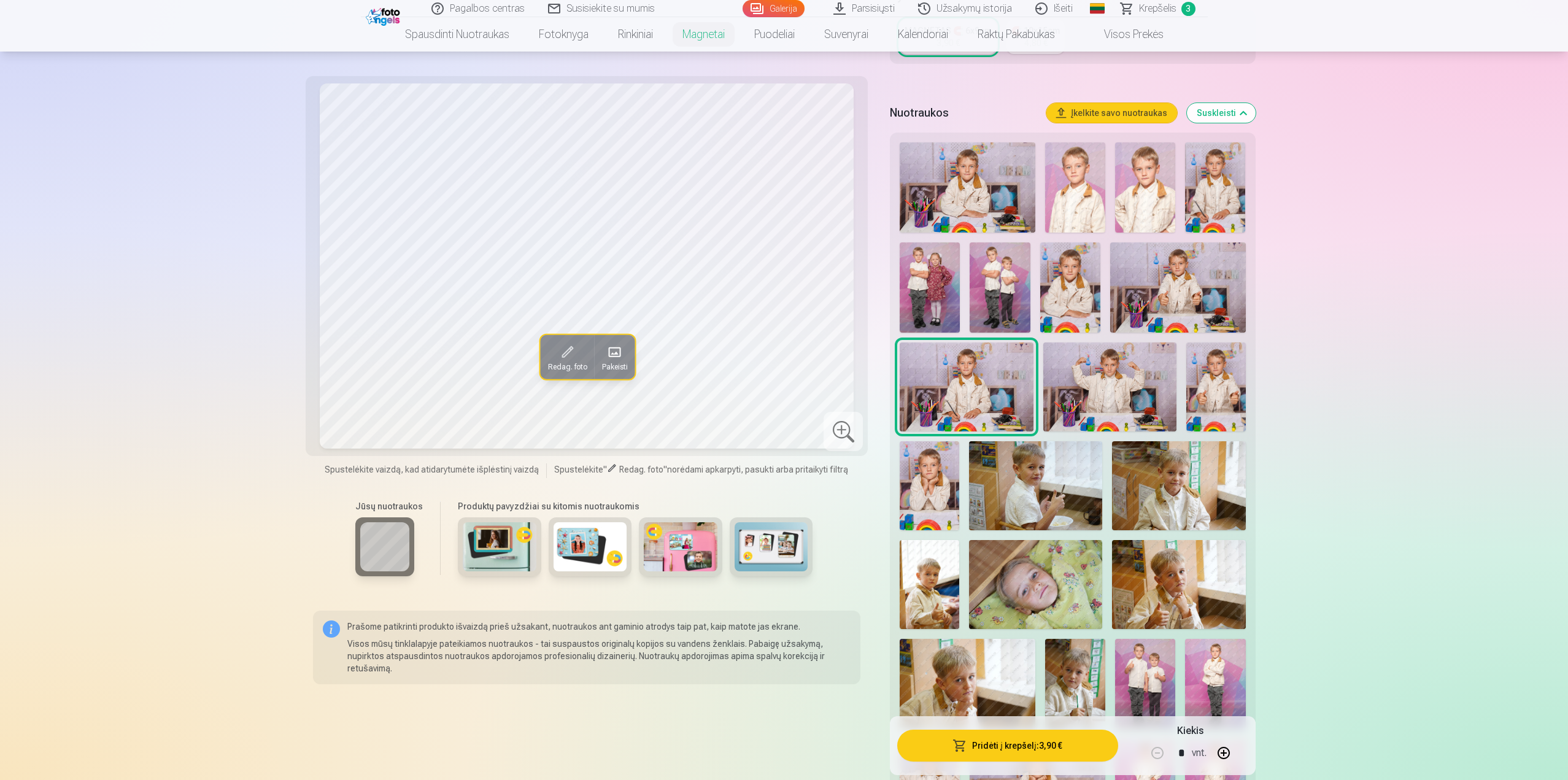
click at [975, 181] on img at bounding box center [967, 187] width 136 height 90
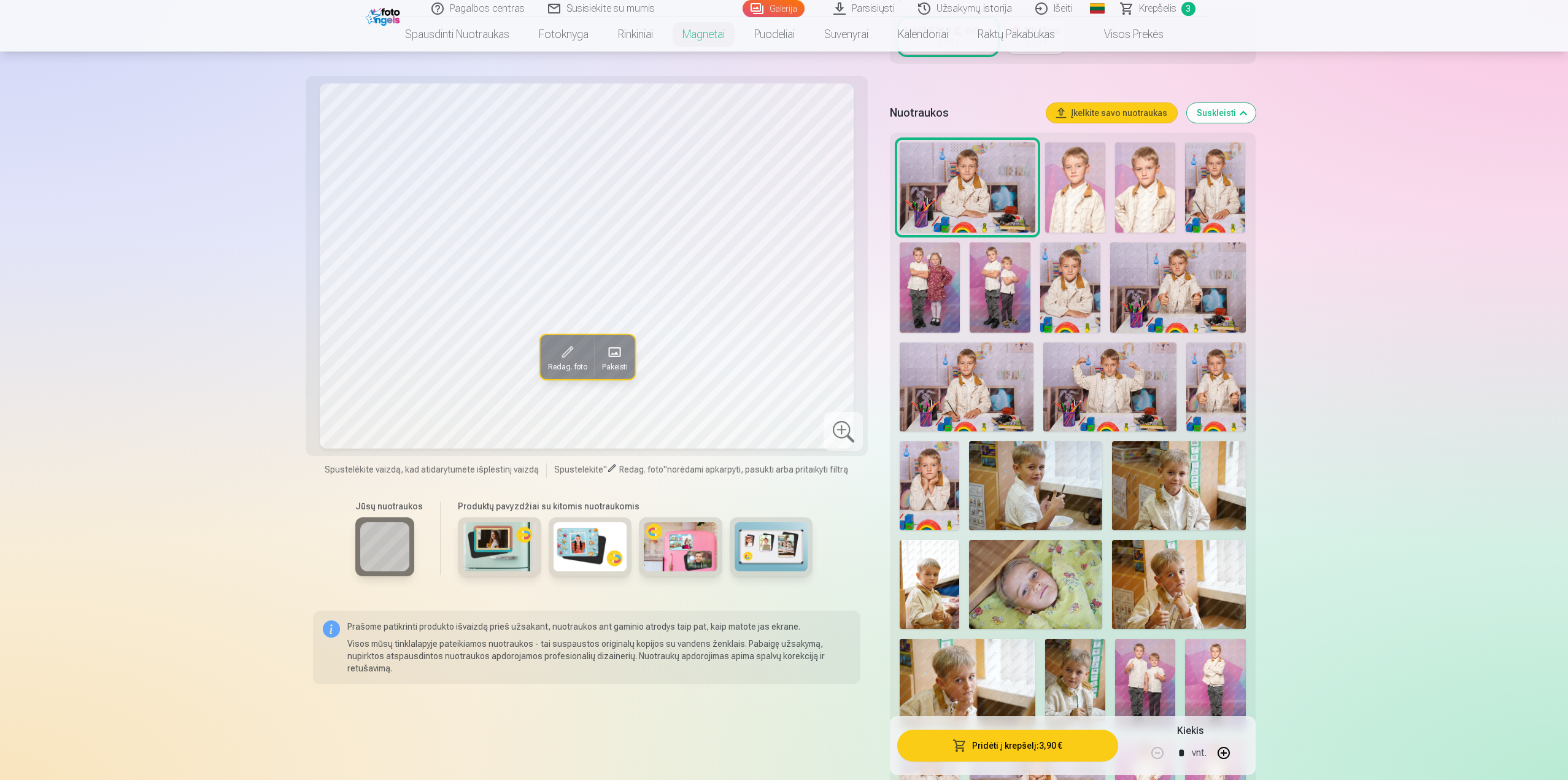
click at [1085, 298] on img at bounding box center [1070, 288] width 60 height 90
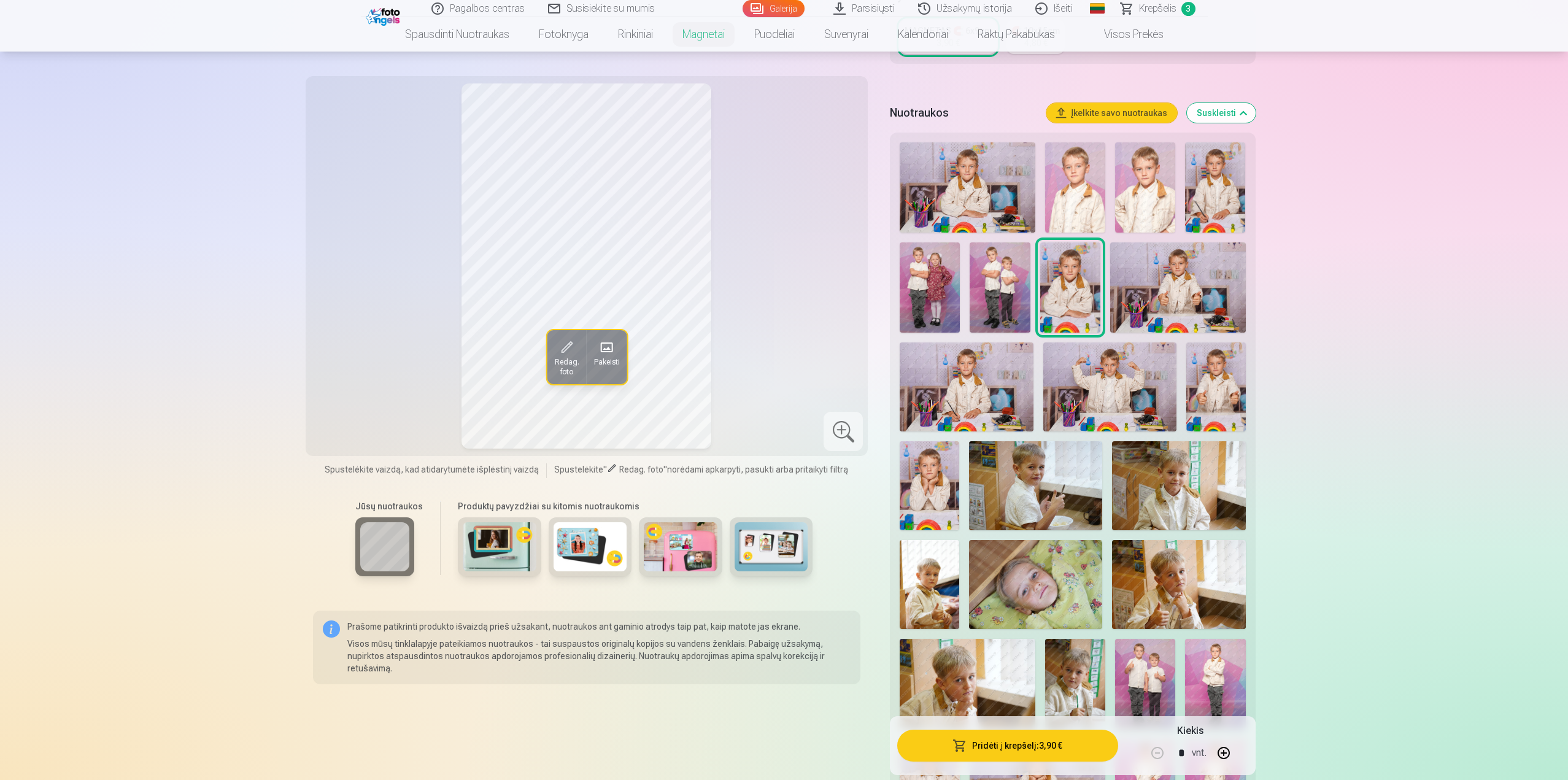
click at [1142, 15] on span "Krepšelis" at bounding box center [1157, 8] width 37 height 15
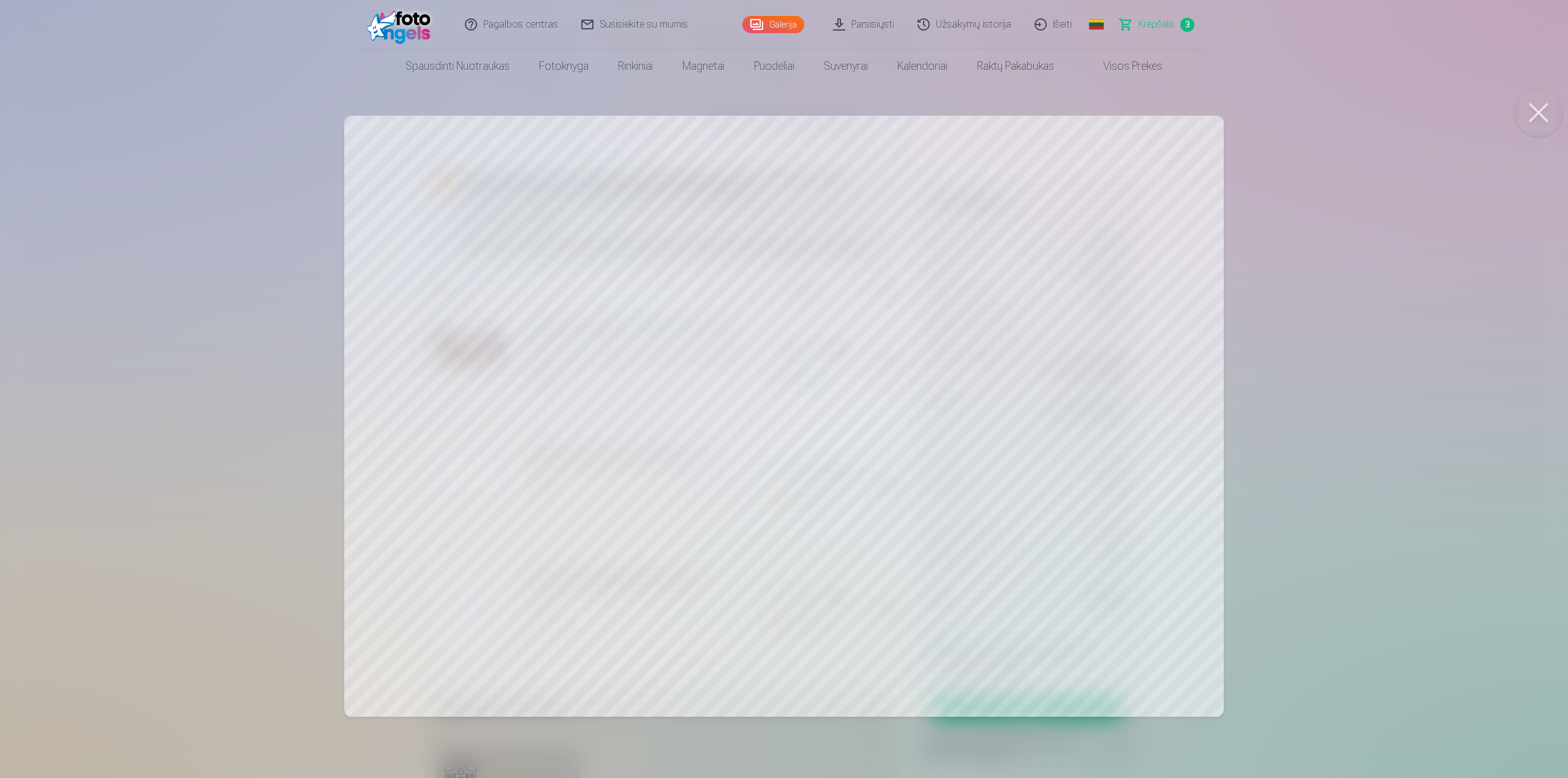
click at [1531, 112] on button at bounding box center [1539, 112] width 49 height 49
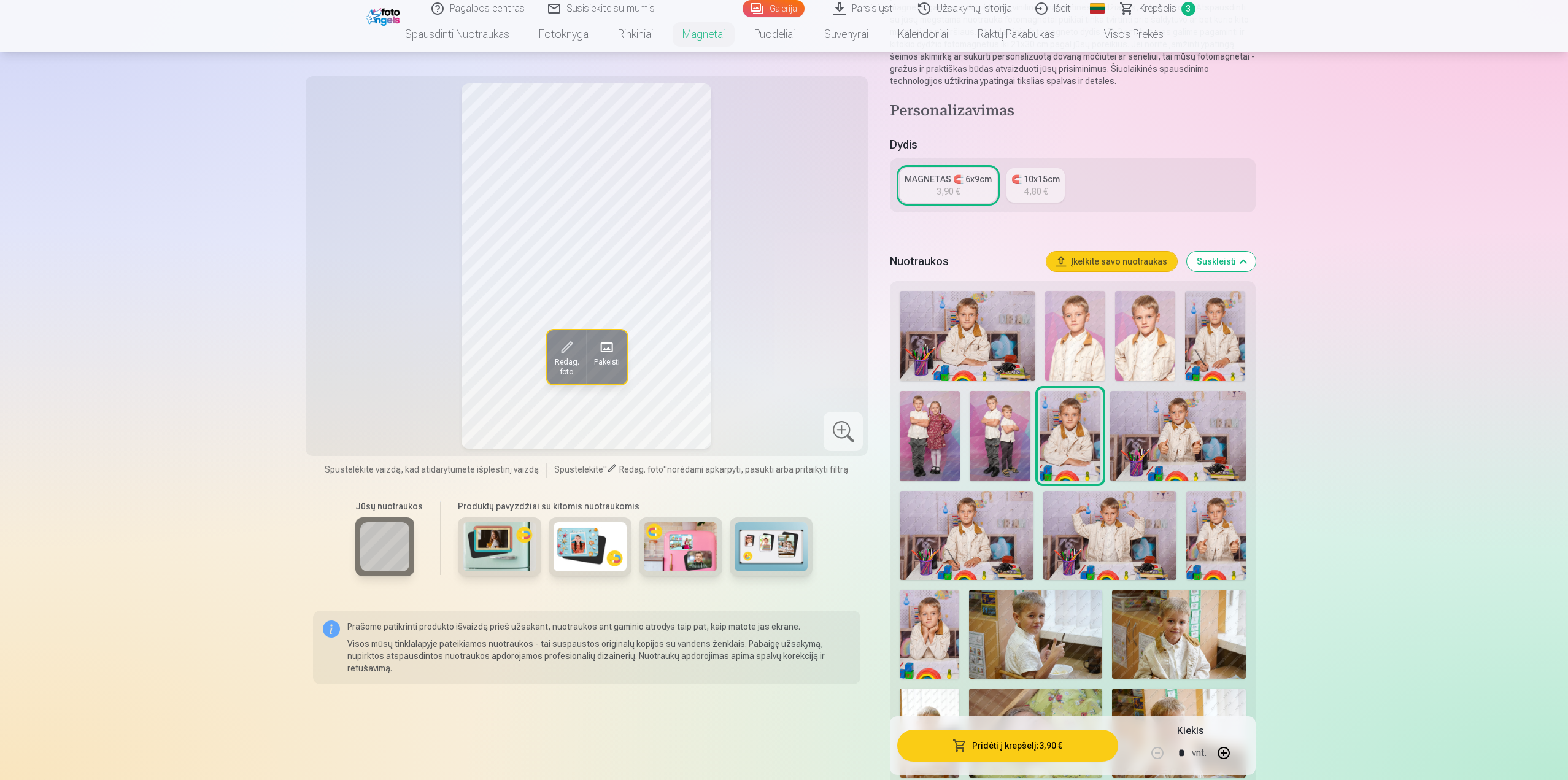
scroll to position [185, 0]
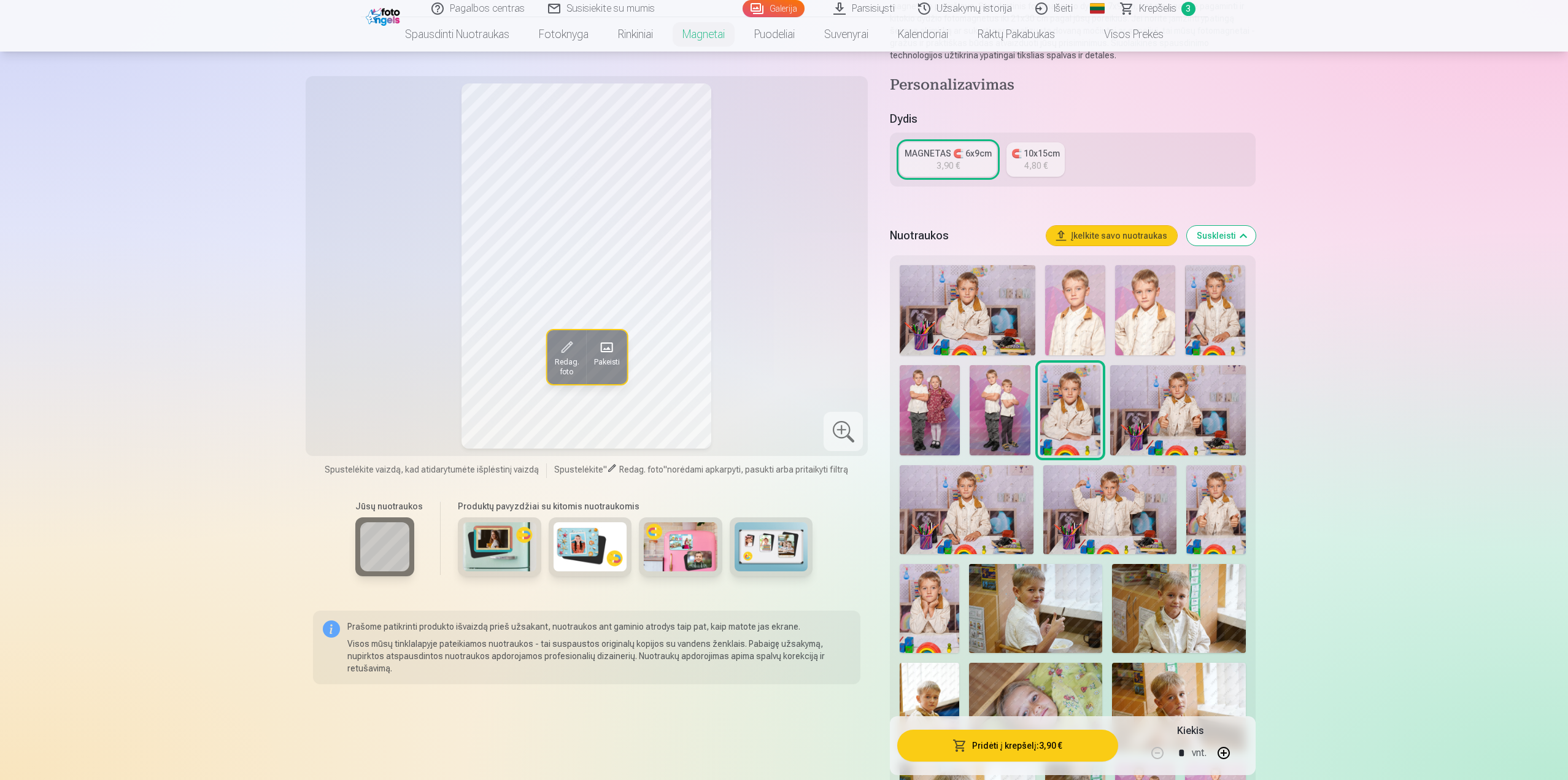
click at [944, 530] on img at bounding box center [966, 510] width 133 height 89
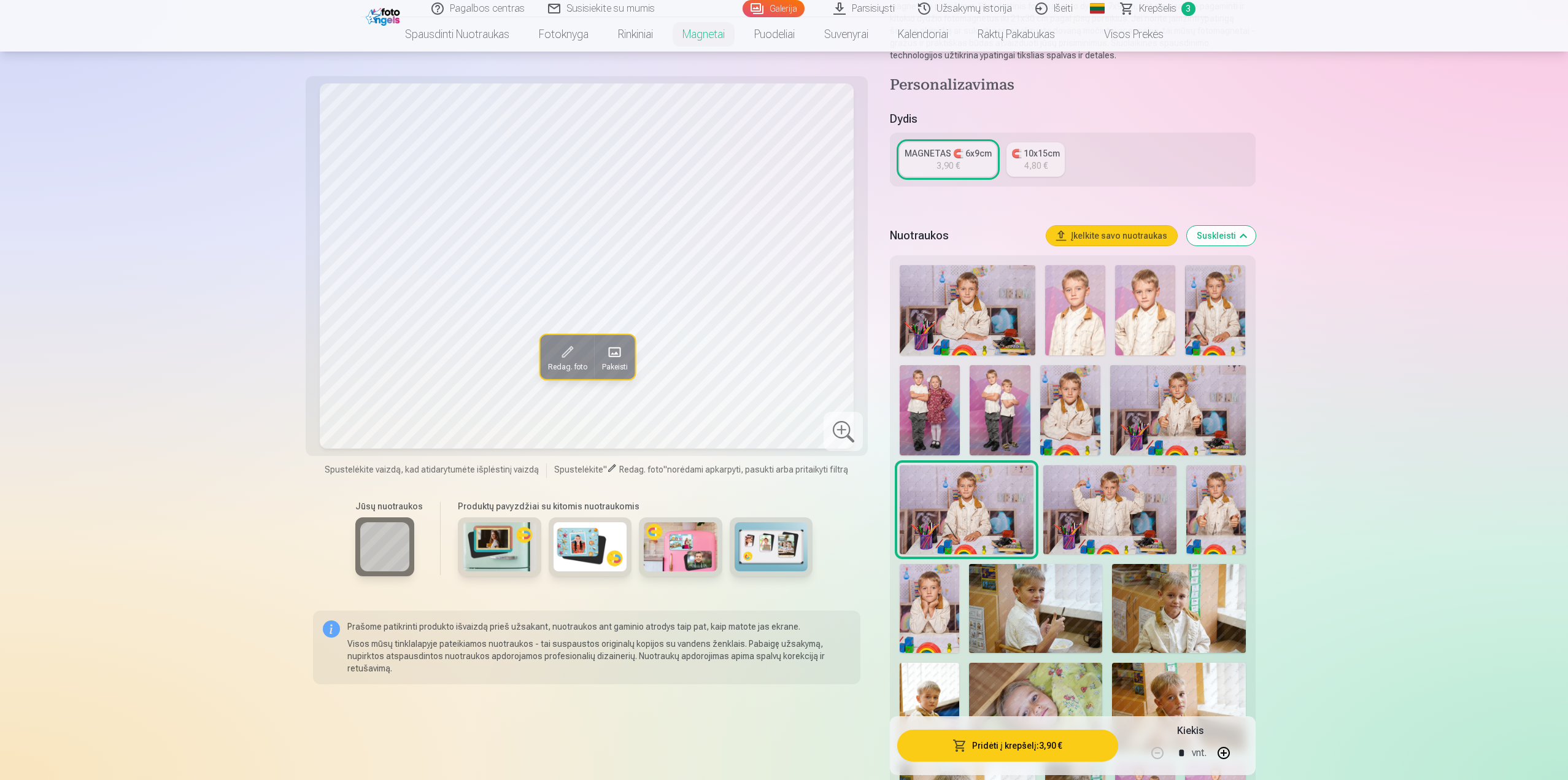
click at [1223, 315] on img at bounding box center [1215, 310] width 60 height 90
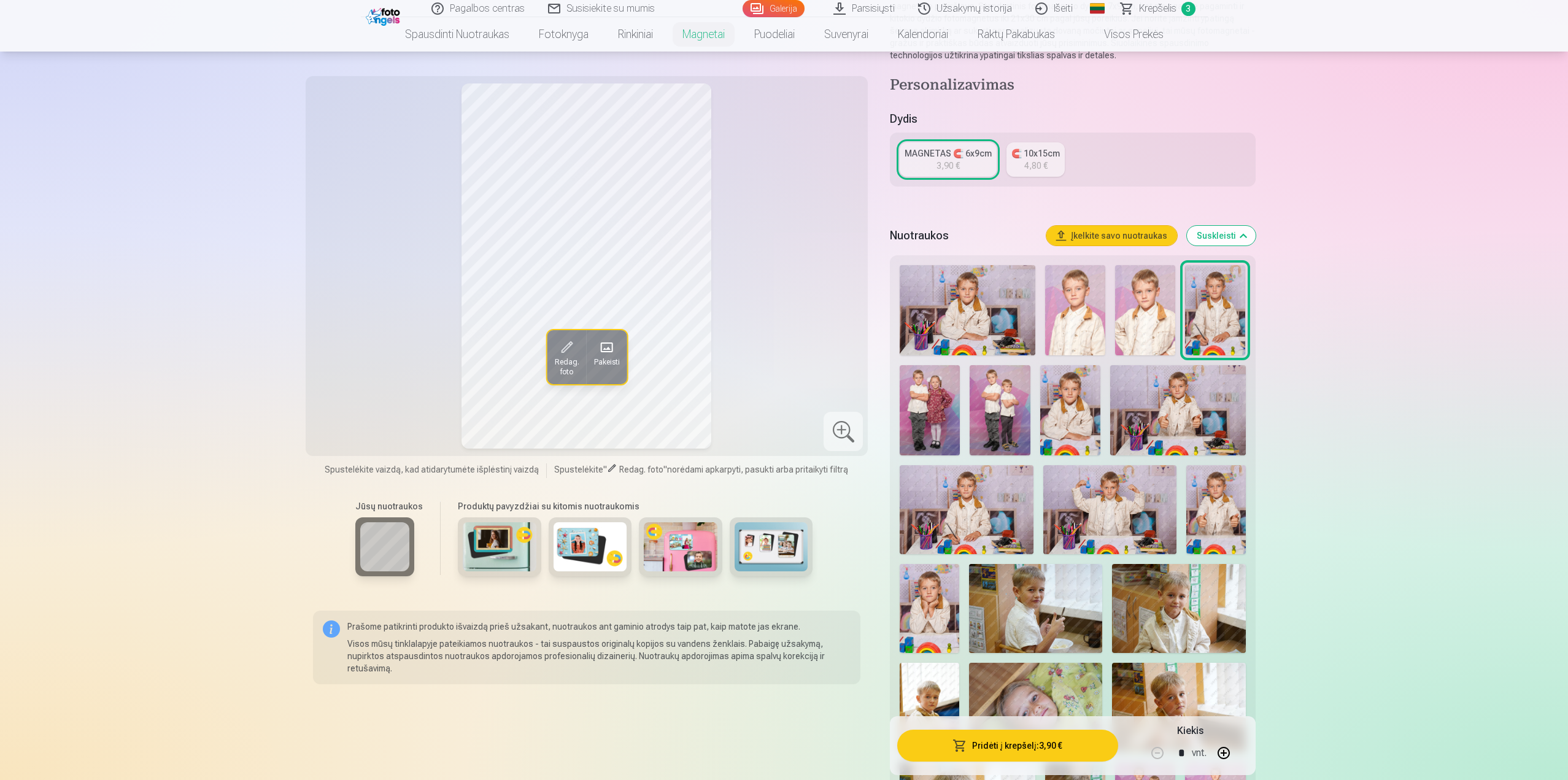
click at [967, 500] on img at bounding box center [966, 510] width 133 height 89
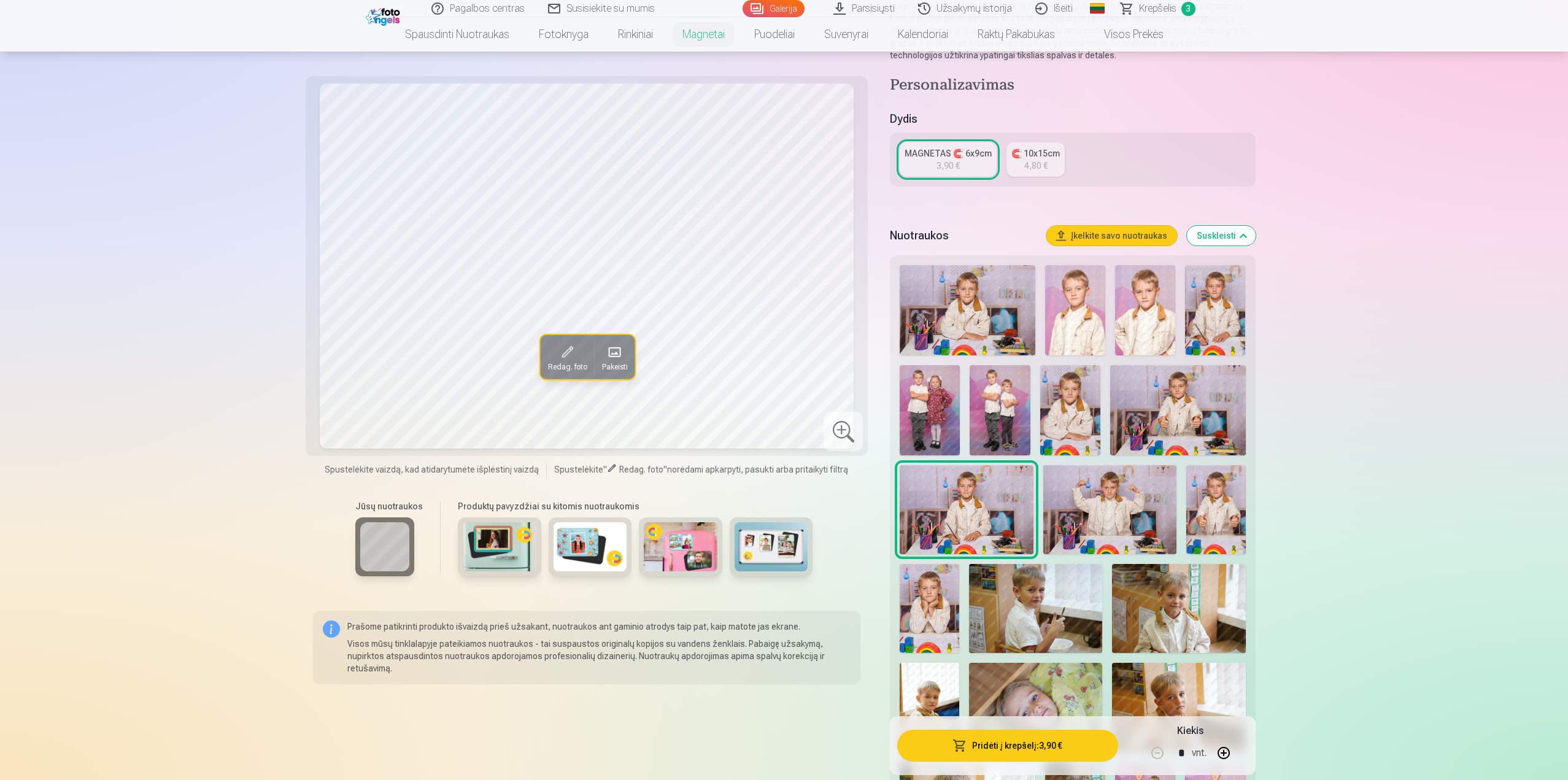
click at [1232, 320] on img at bounding box center [1215, 310] width 60 height 90
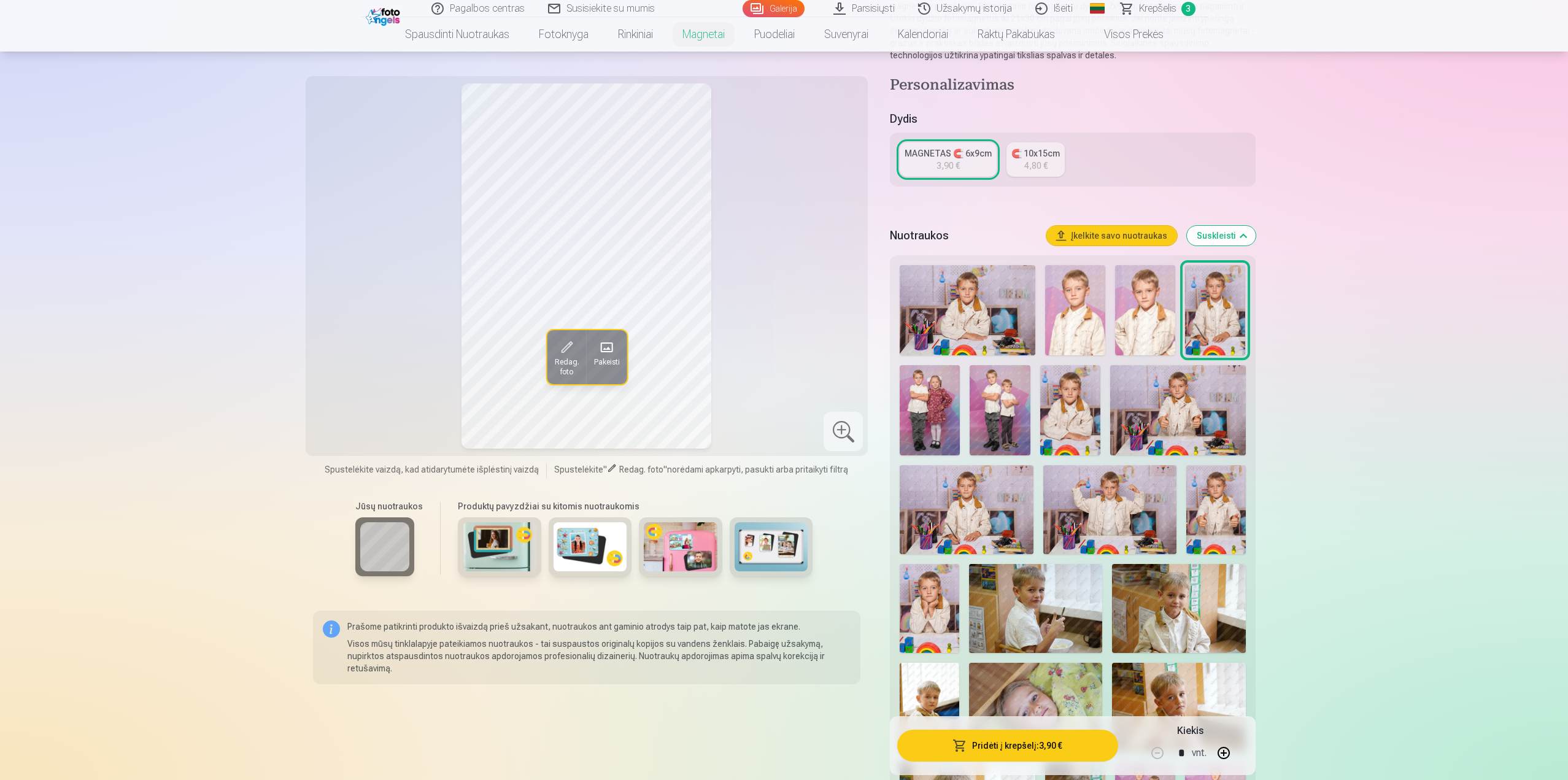
click at [1142, 0] on link "Krepšelis 3" at bounding box center [1158, 9] width 98 height 17
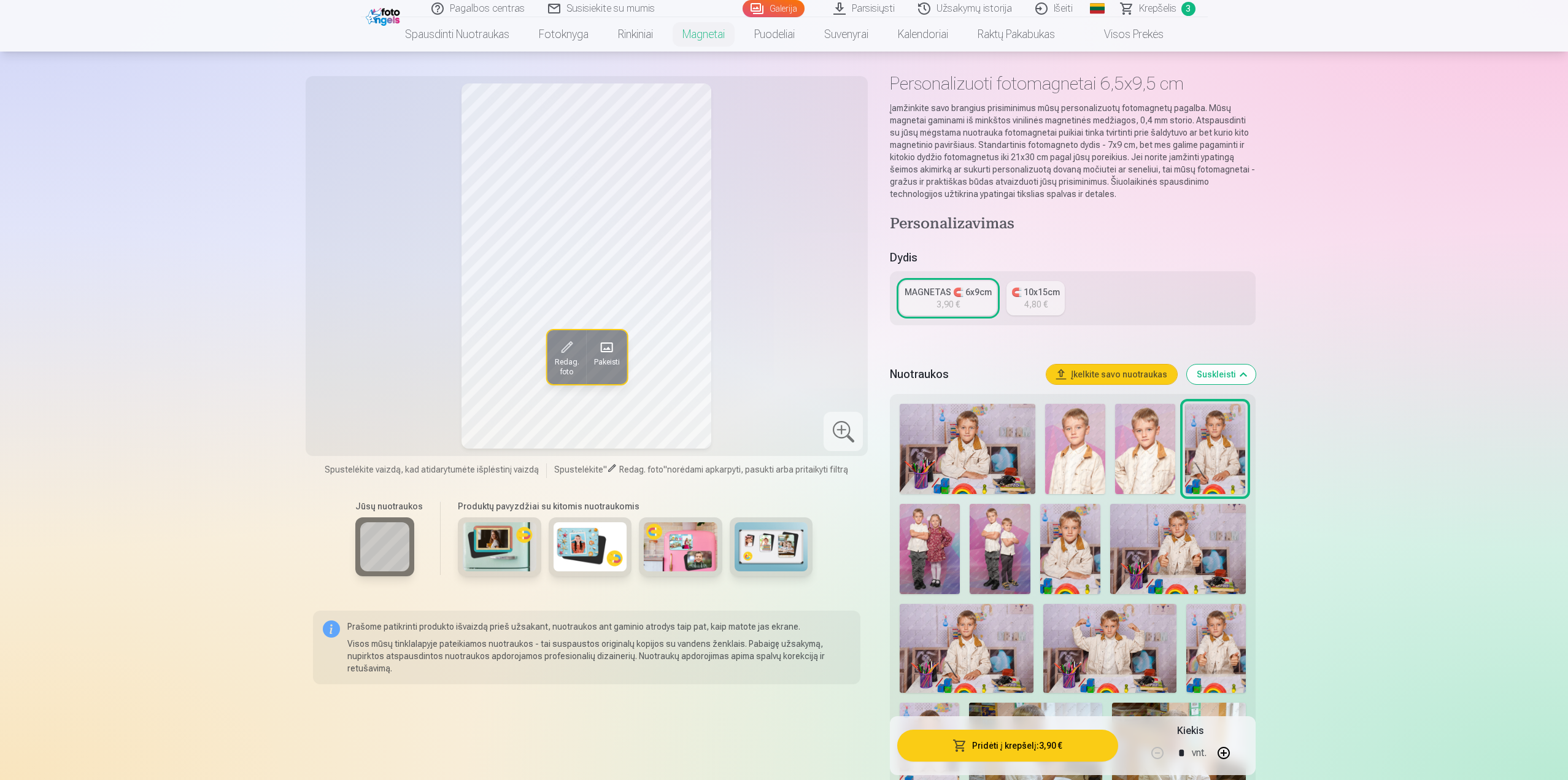
scroll to position [123, 0]
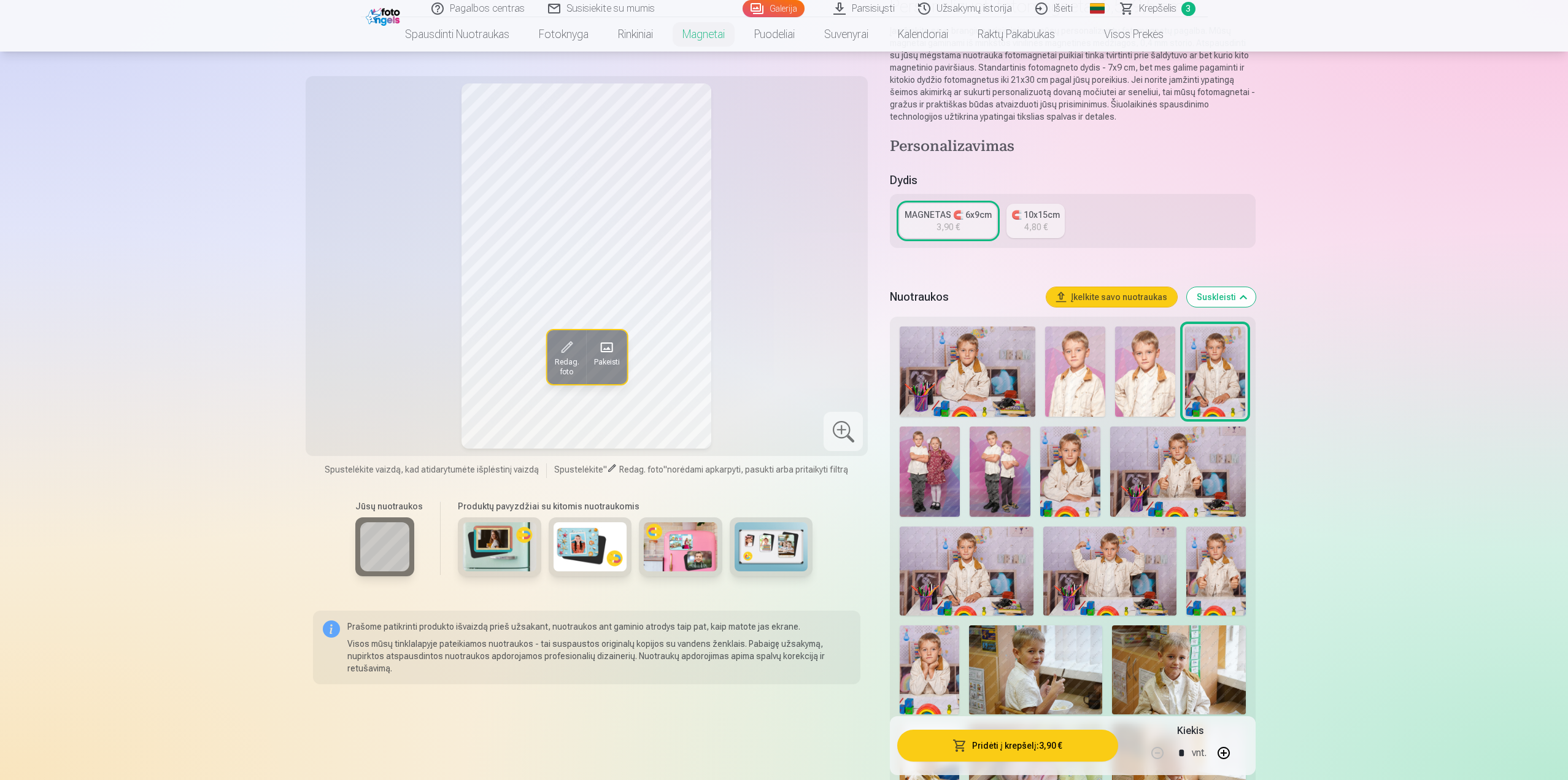
click at [931, 341] on img at bounding box center [967, 372] width 136 height 90
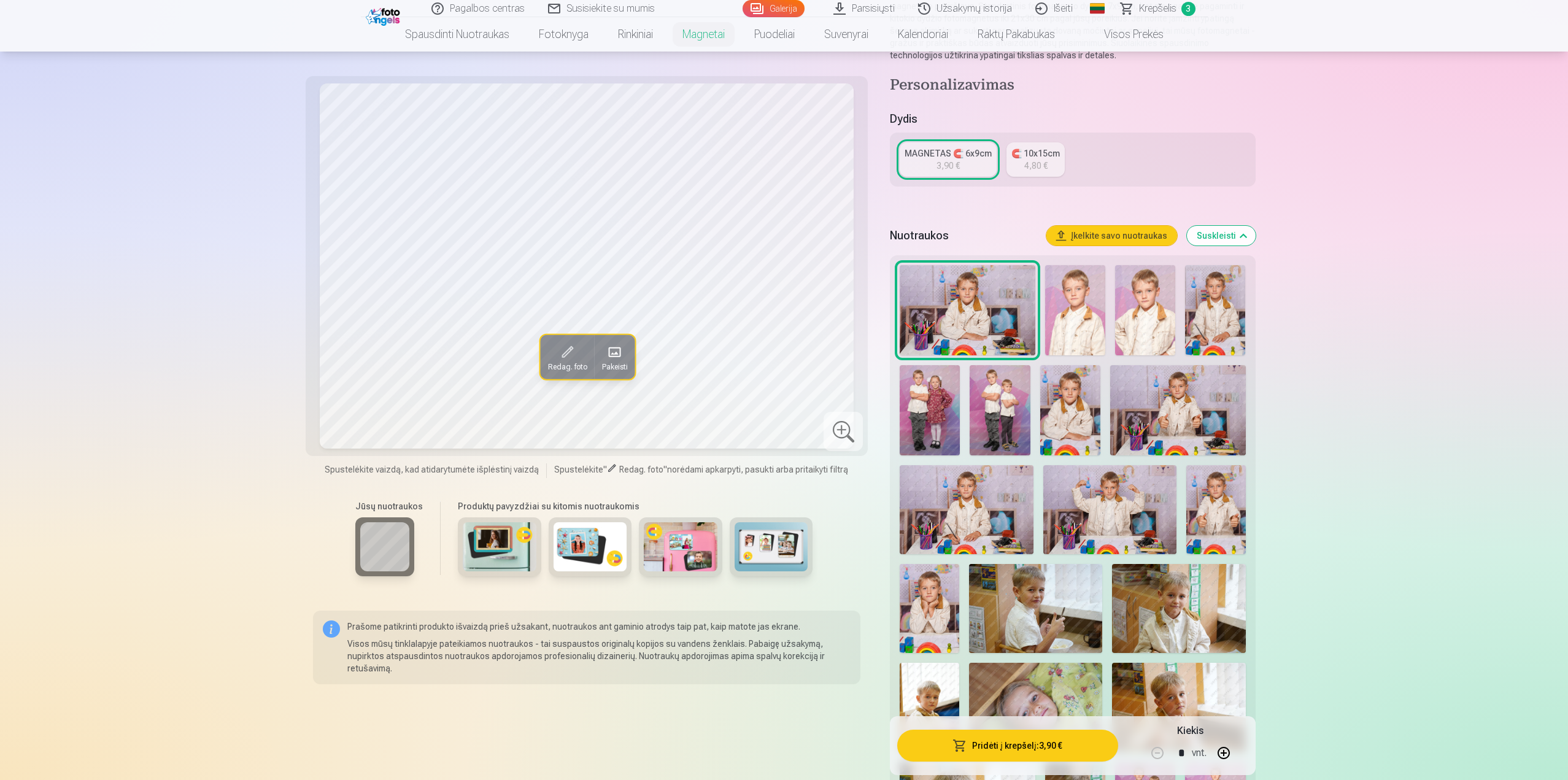
scroll to position [0, 0]
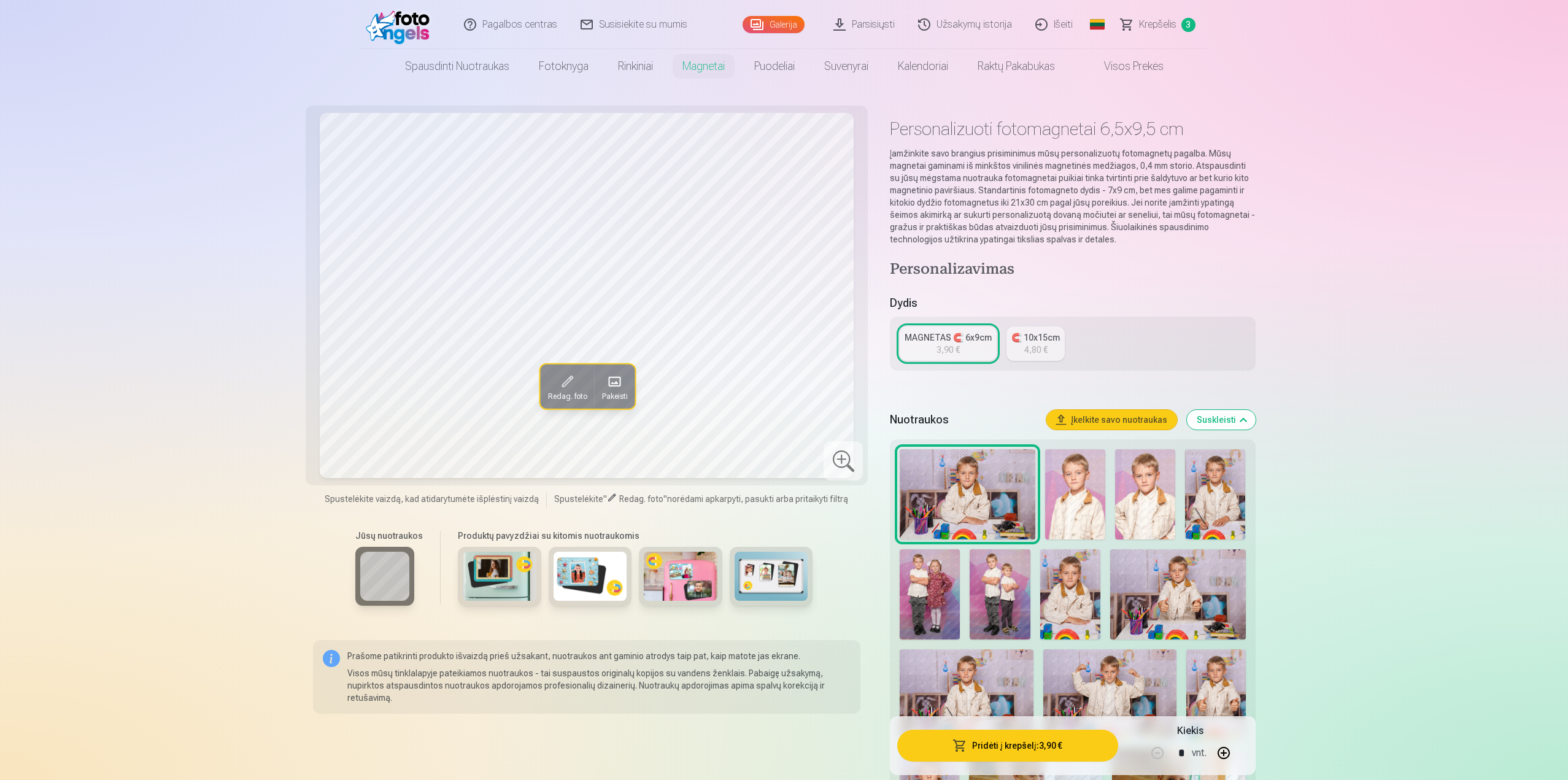
click at [1161, 24] on span "Krepšelis" at bounding box center [1157, 24] width 37 height 15
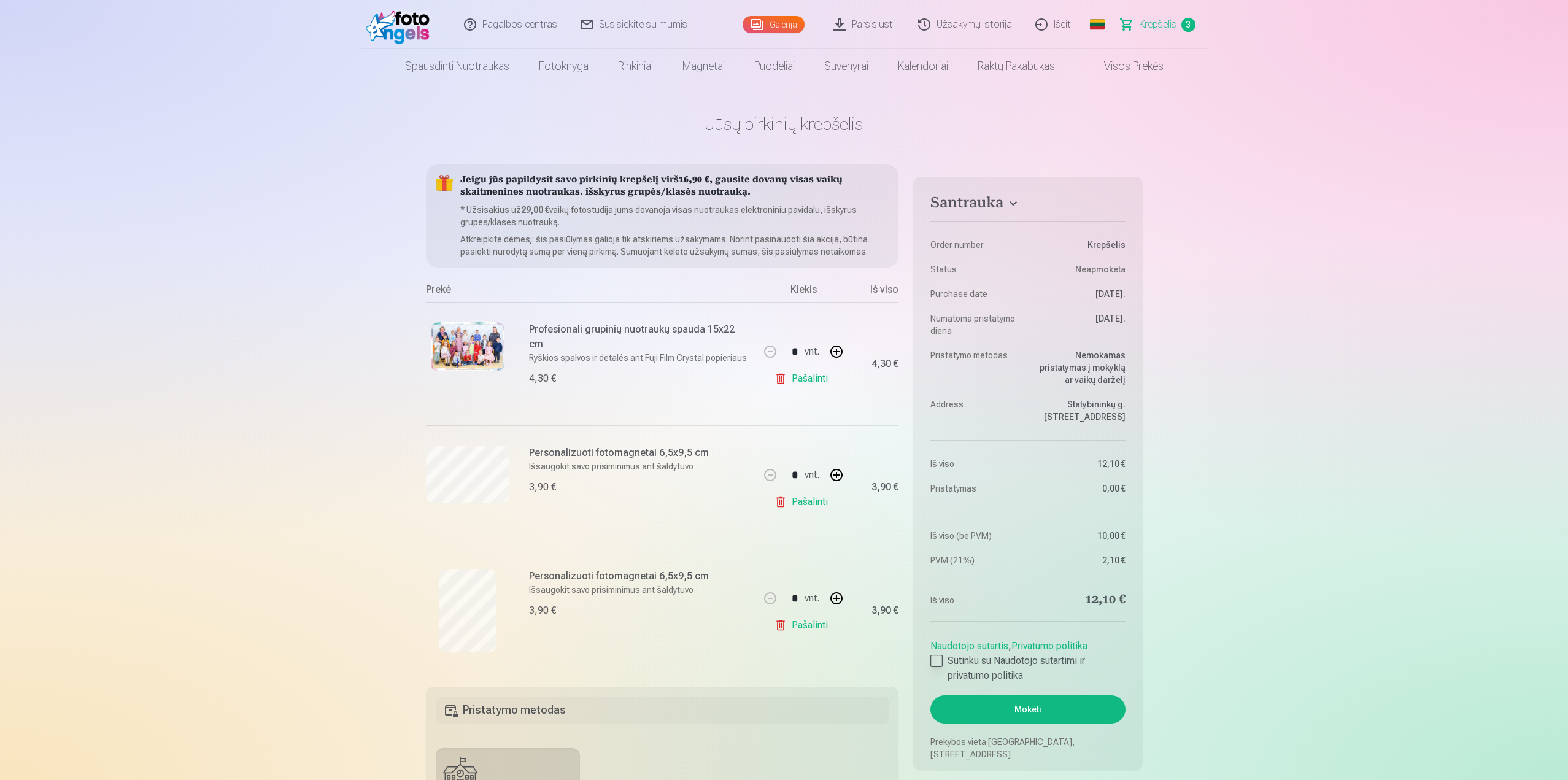
click at [937, 660] on div at bounding box center [936, 661] width 12 height 12
click at [967, 709] on button "Mokėti" at bounding box center [1027, 710] width 195 height 29
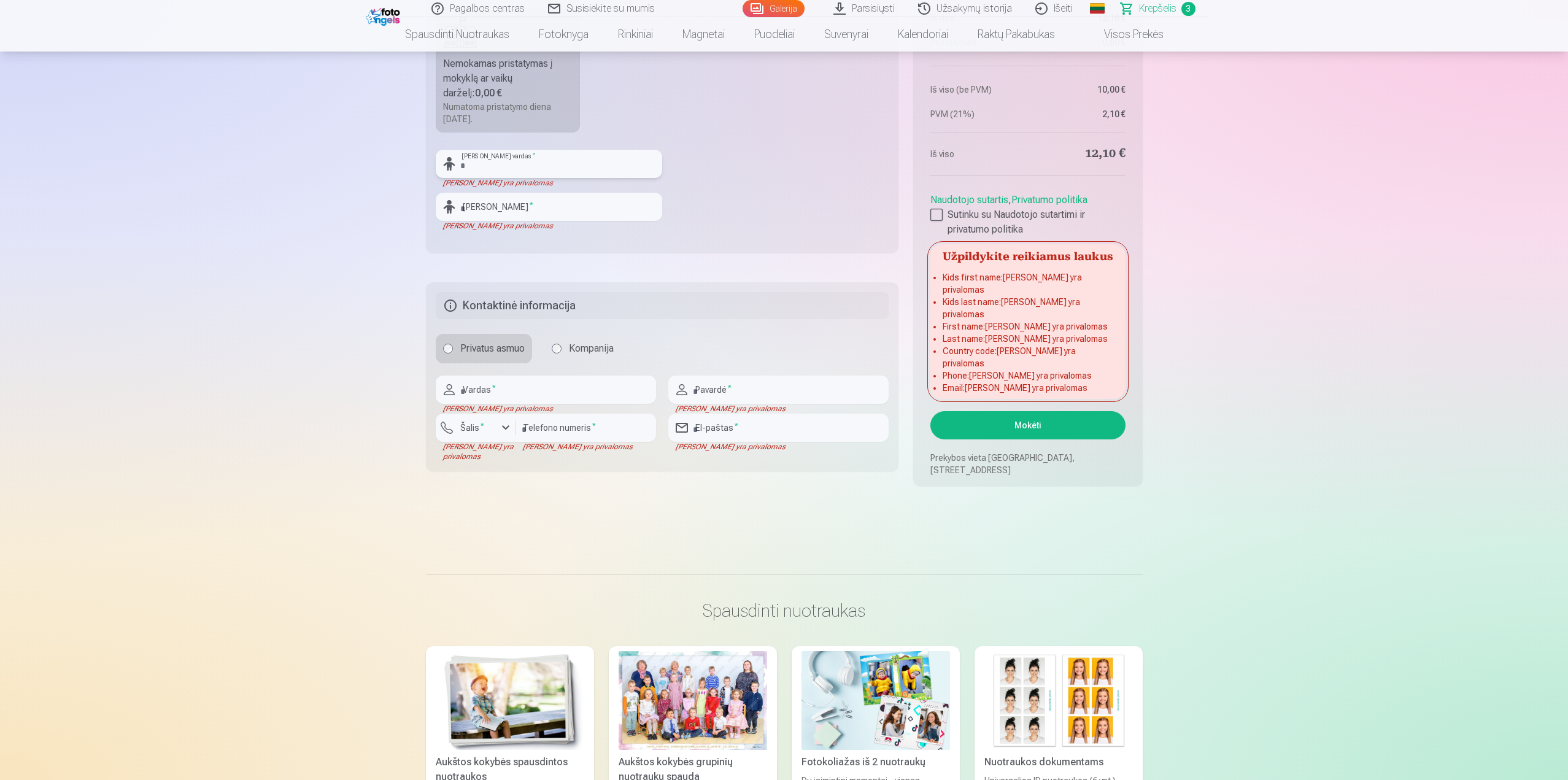
click at [502, 162] on input "text" at bounding box center [548, 164] width 226 height 29
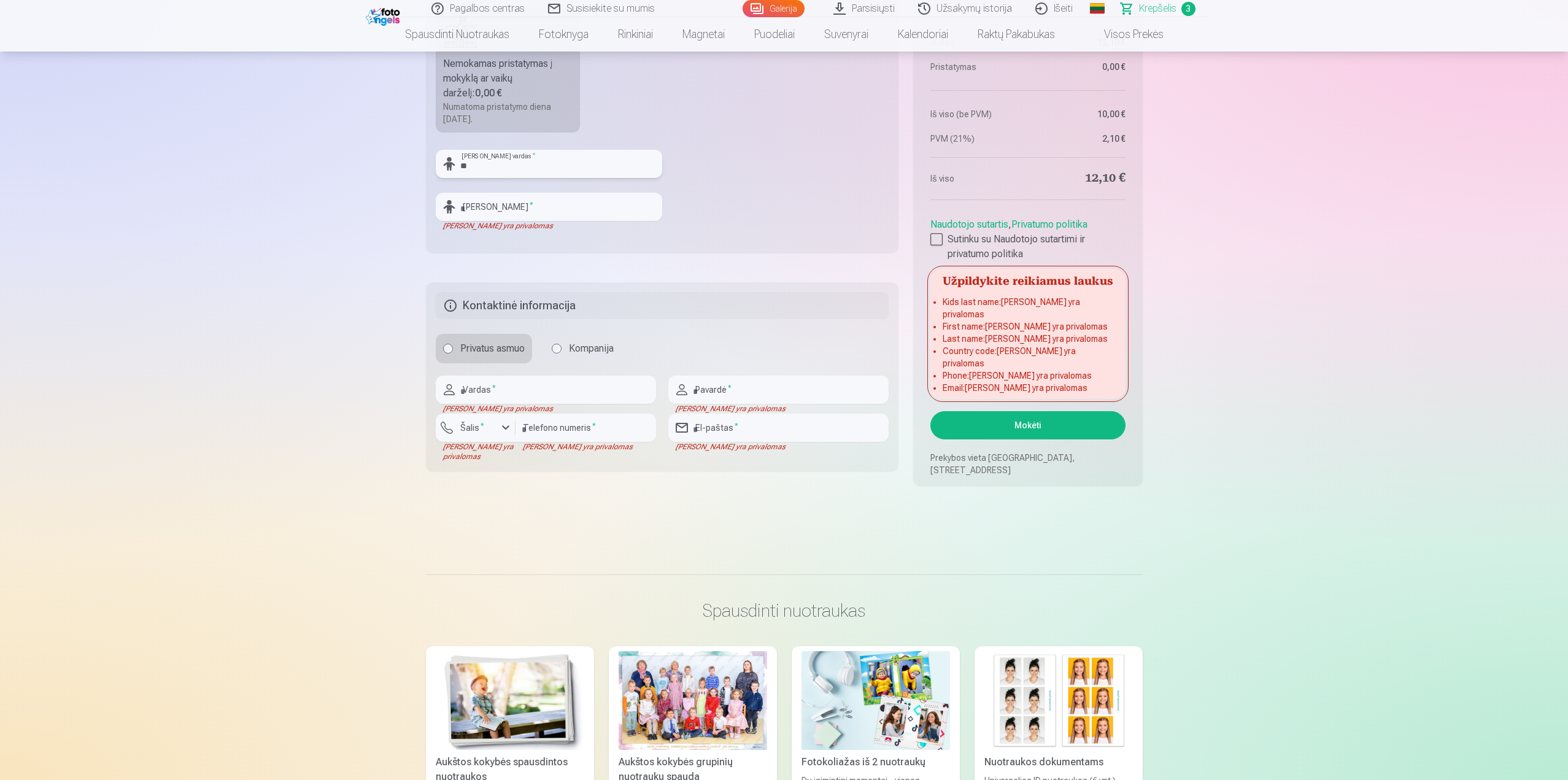
type input "*"
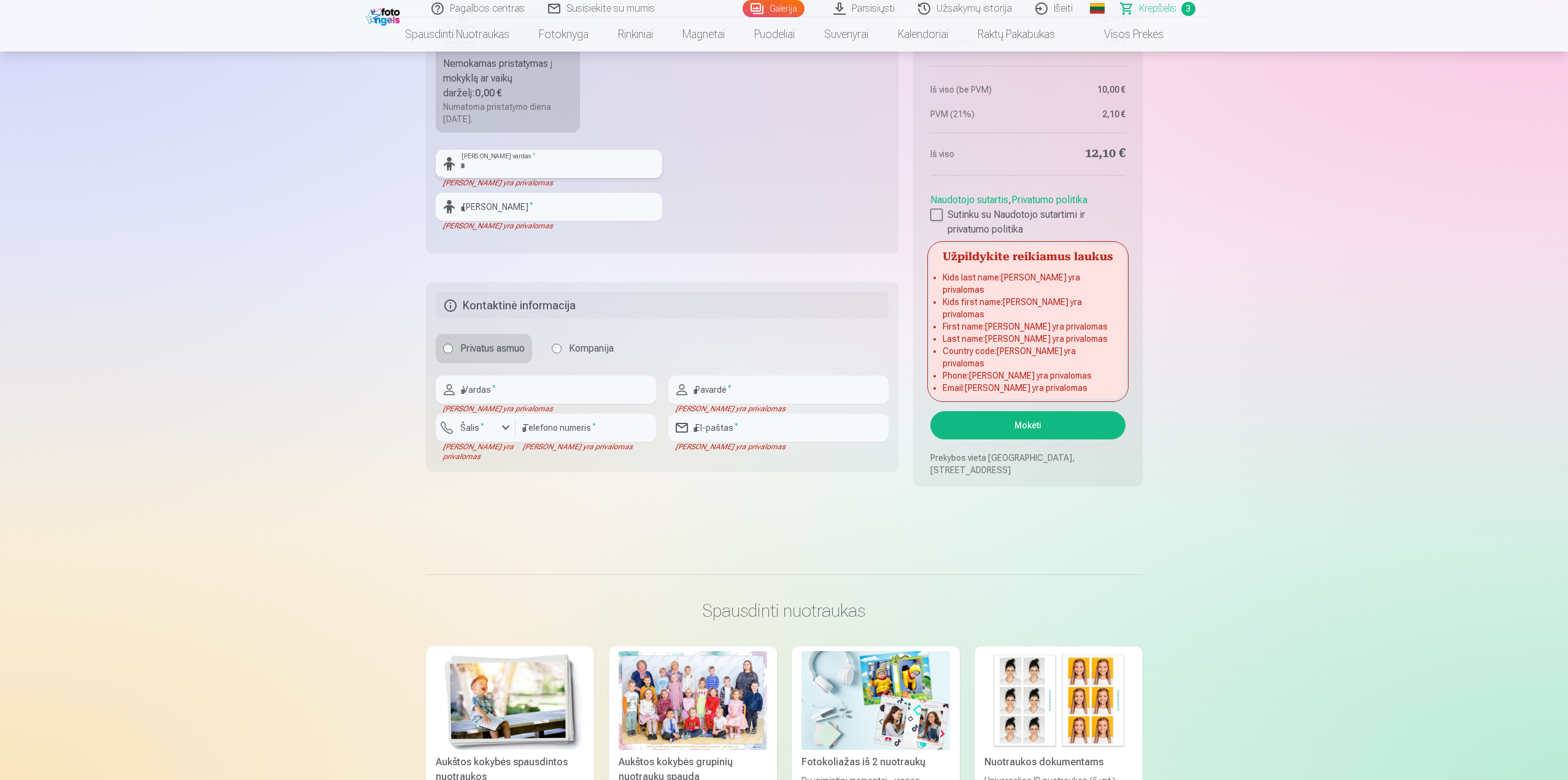
click at [497, 173] on input "text" at bounding box center [548, 164] width 226 height 29
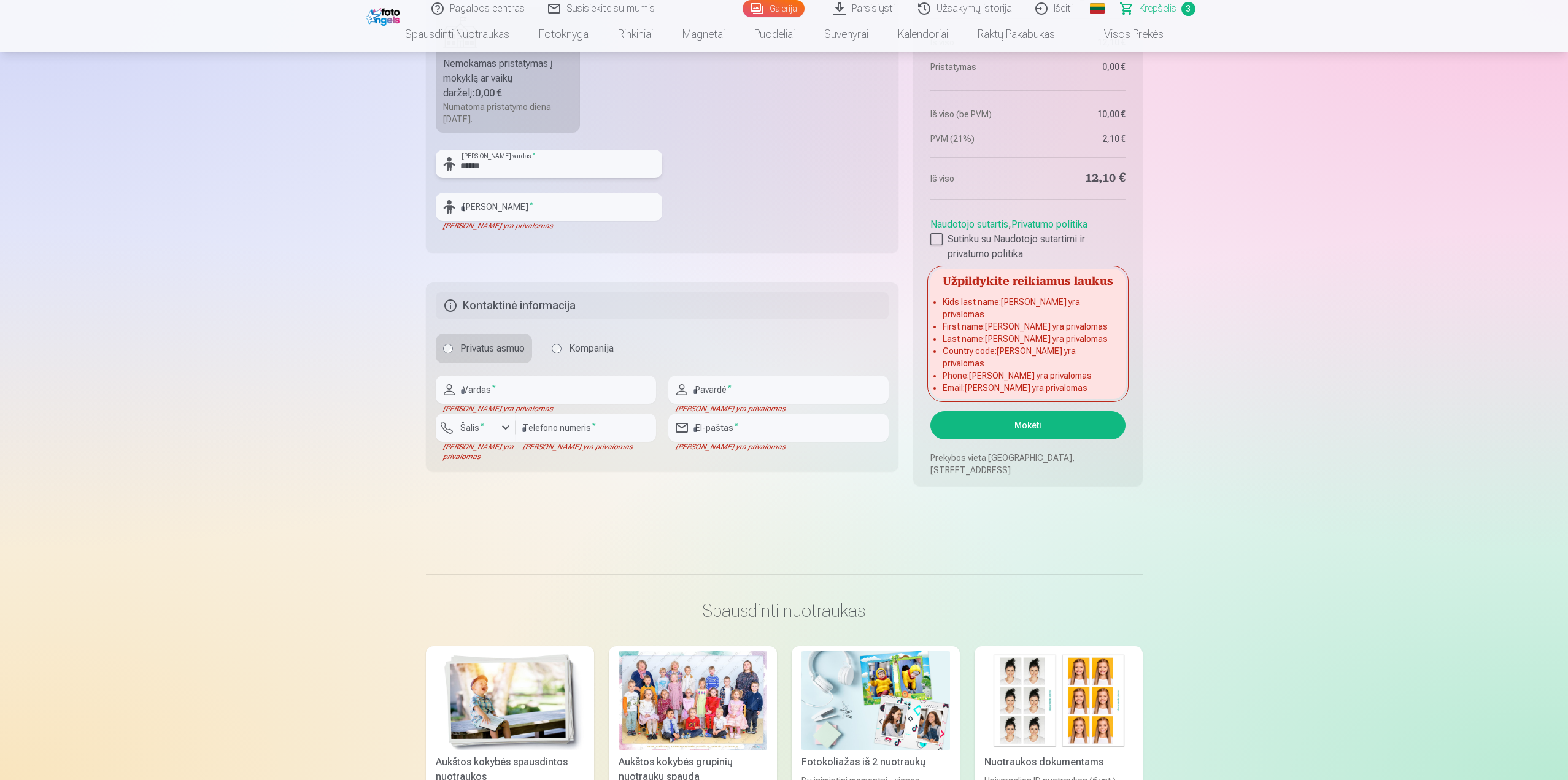
type input "******"
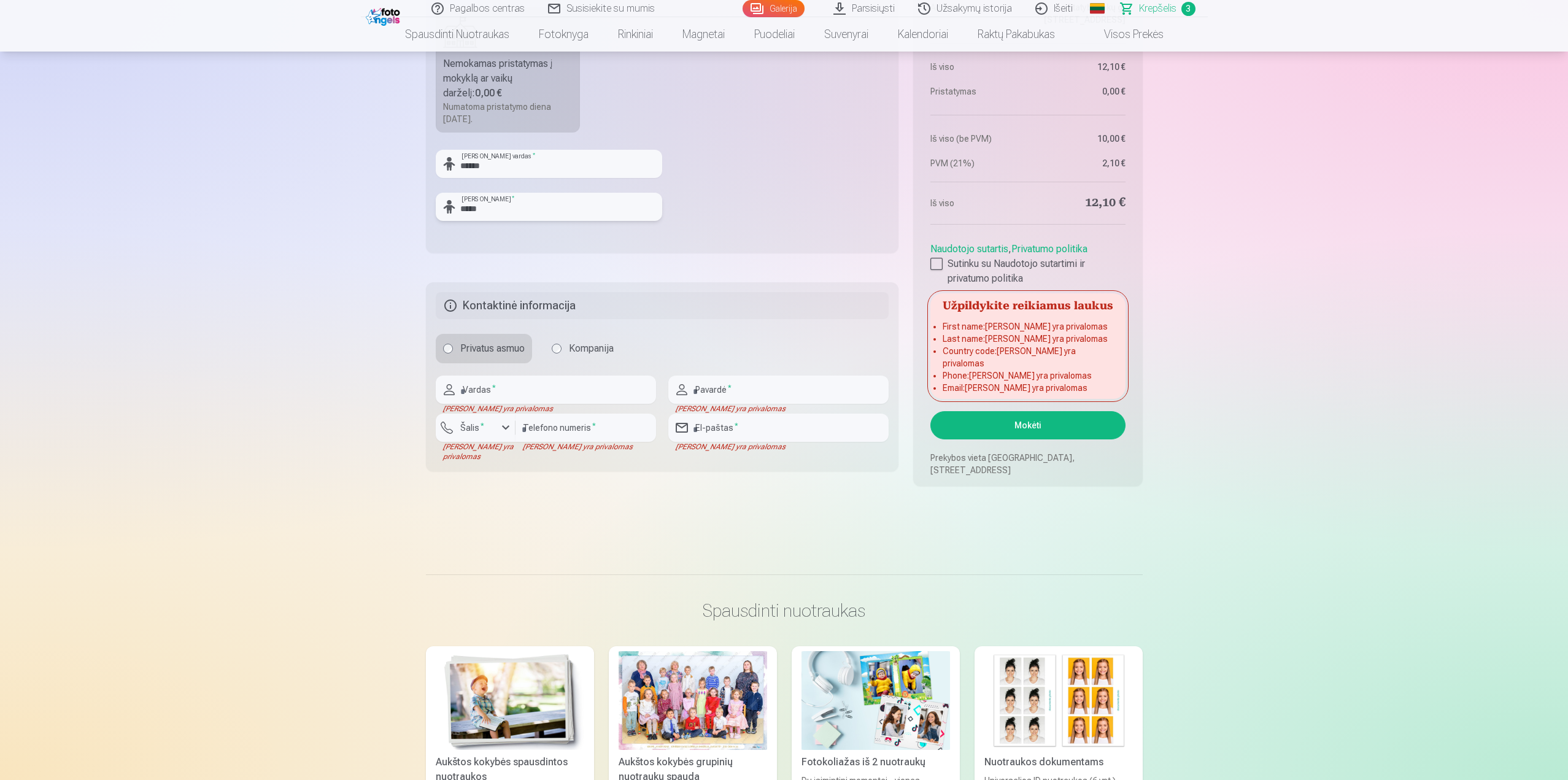
type input "*****"
click at [527, 394] on input "text" at bounding box center [546, 390] width 220 height 29
type input "*****"
type input "********"
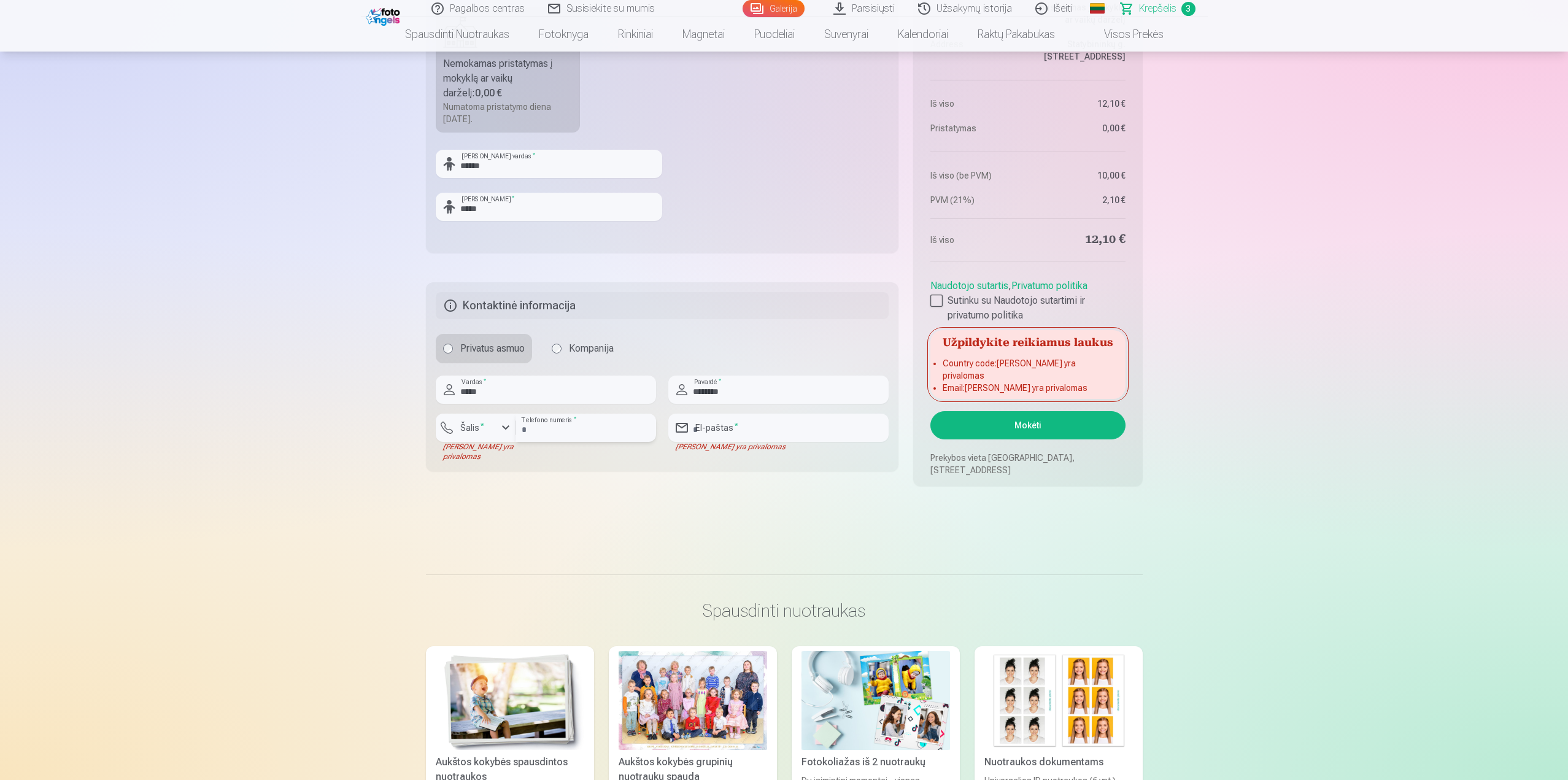
drag, startPoint x: 528, startPoint y: 431, endPoint x: 612, endPoint y: 417, distance: 85.2
click at [531, 431] on input "*********" at bounding box center [586, 427] width 140 height 29
type input "********"
click at [501, 425] on div "button" at bounding box center [505, 427] width 15 height 15
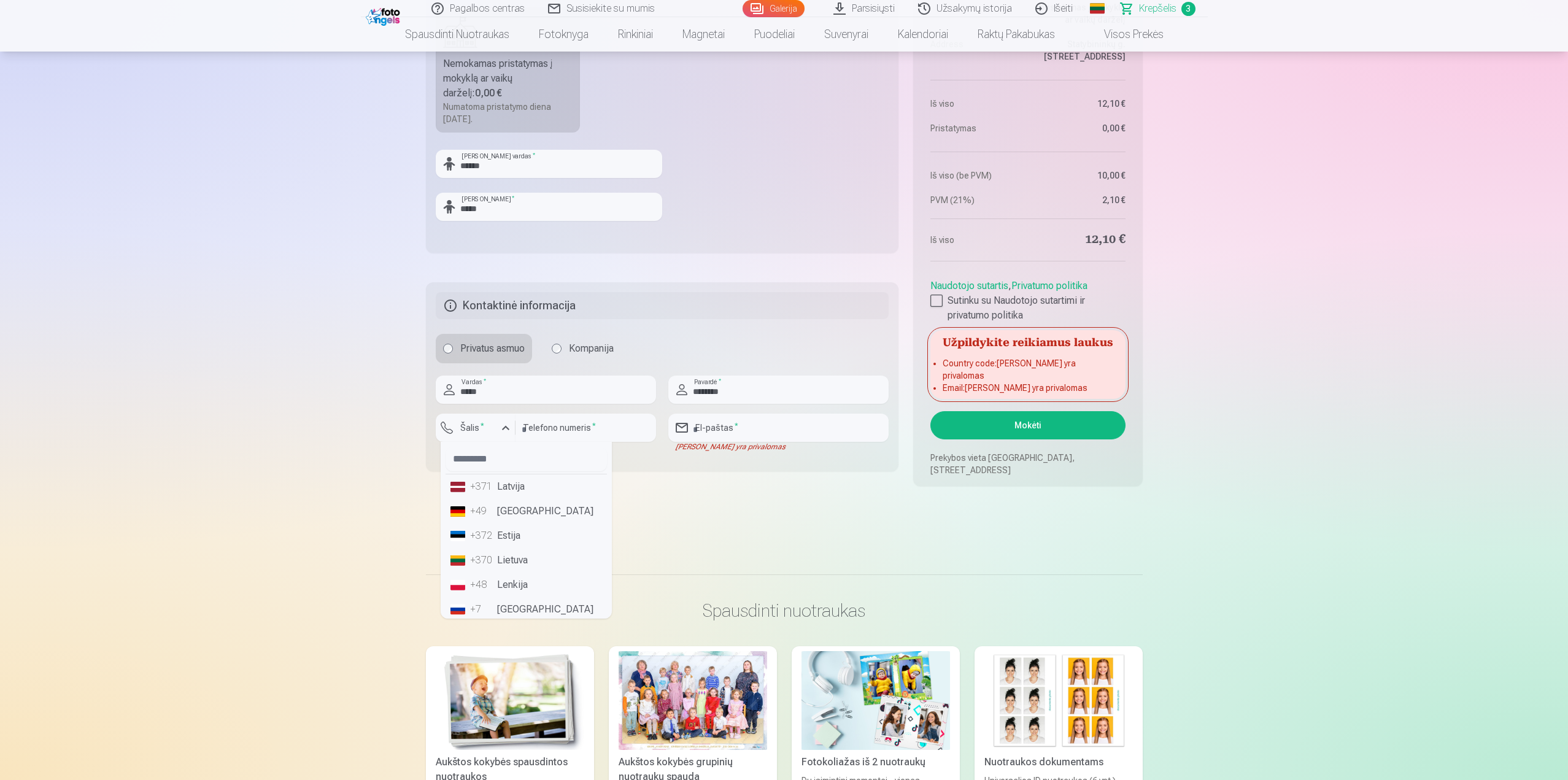
click at [489, 568] on li "+370 Lietuva" at bounding box center [526, 561] width 161 height 24
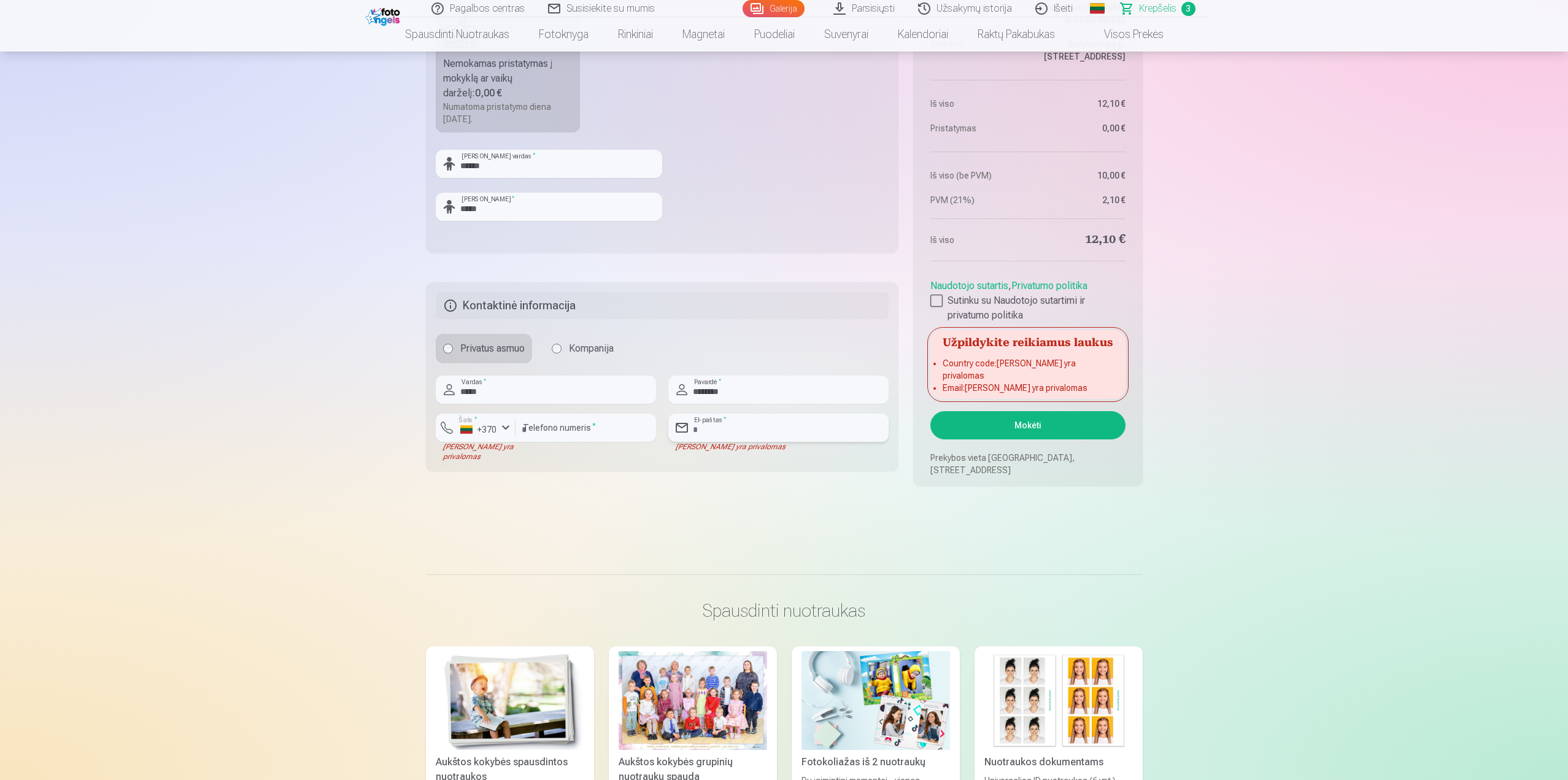
click at [742, 417] on input "email" at bounding box center [778, 427] width 220 height 29
type input "**********"
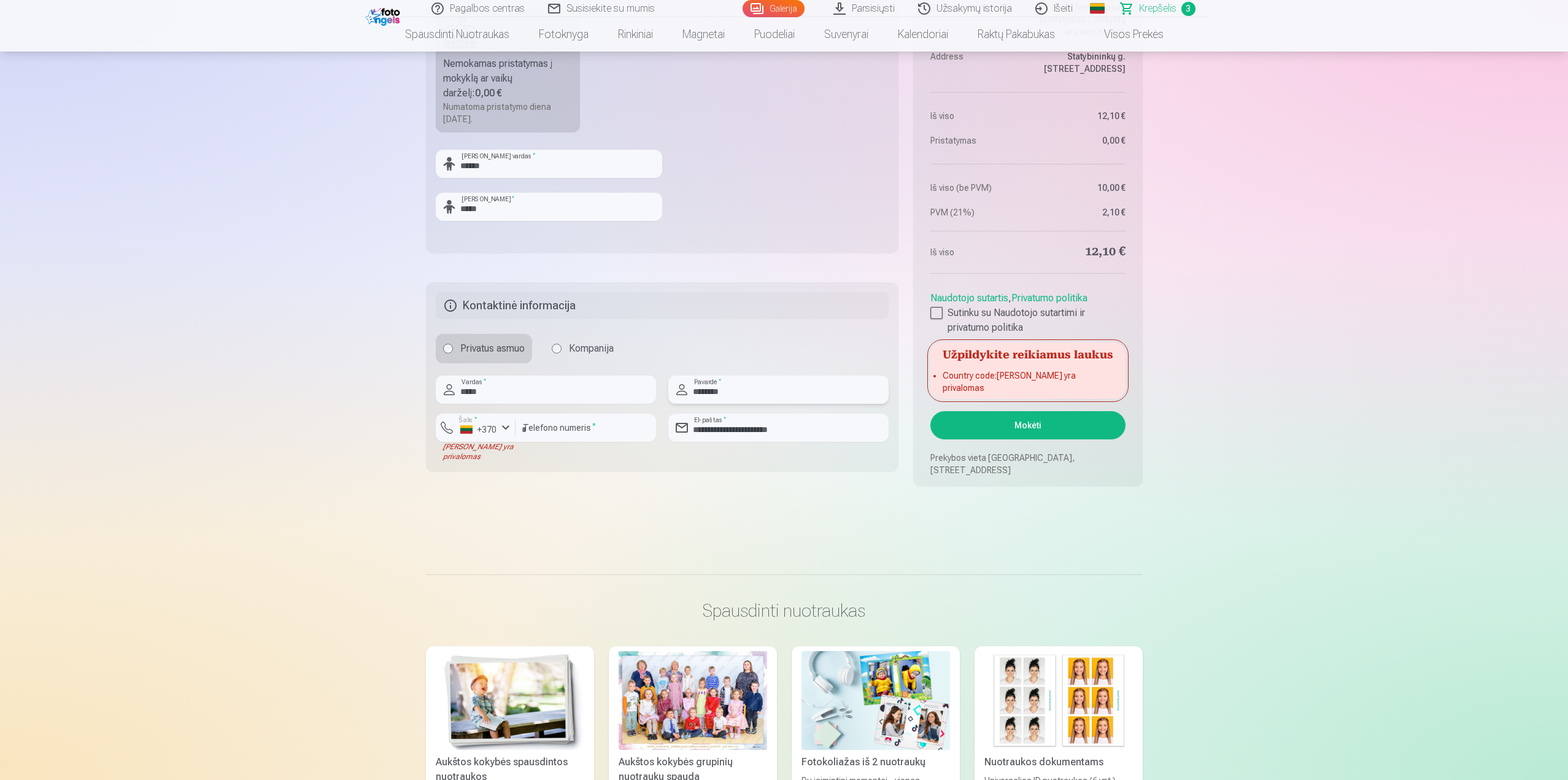
click at [761, 393] on input "********" at bounding box center [778, 390] width 220 height 29
type input "********"
click at [571, 384] on input "*****" at bounding box center [546, 390] width 220 height 29
type input "*****"
click at [813, 430] on input "**********" at bounding box center [778, 427] width 220 height 29
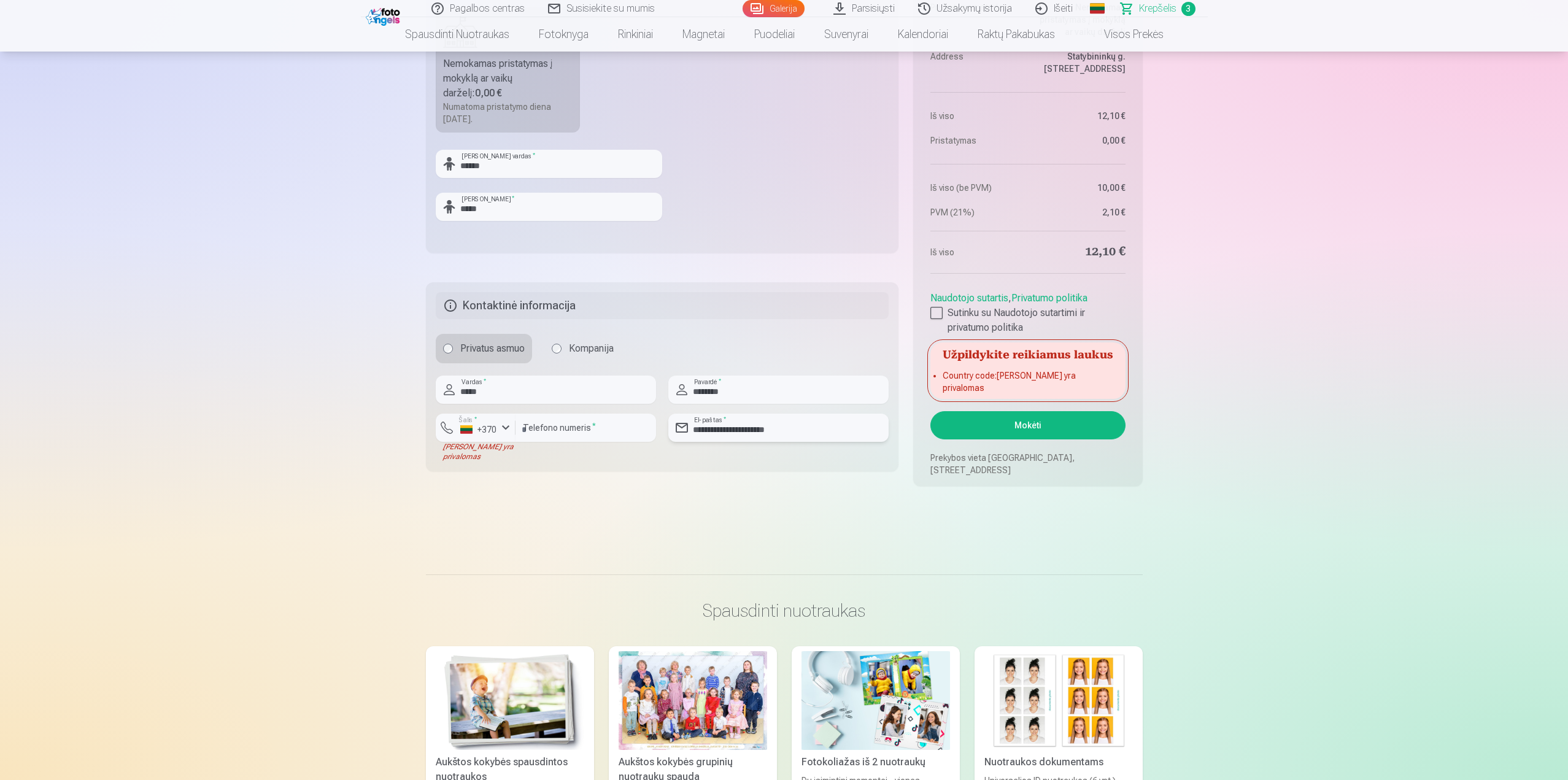
type input "**********"
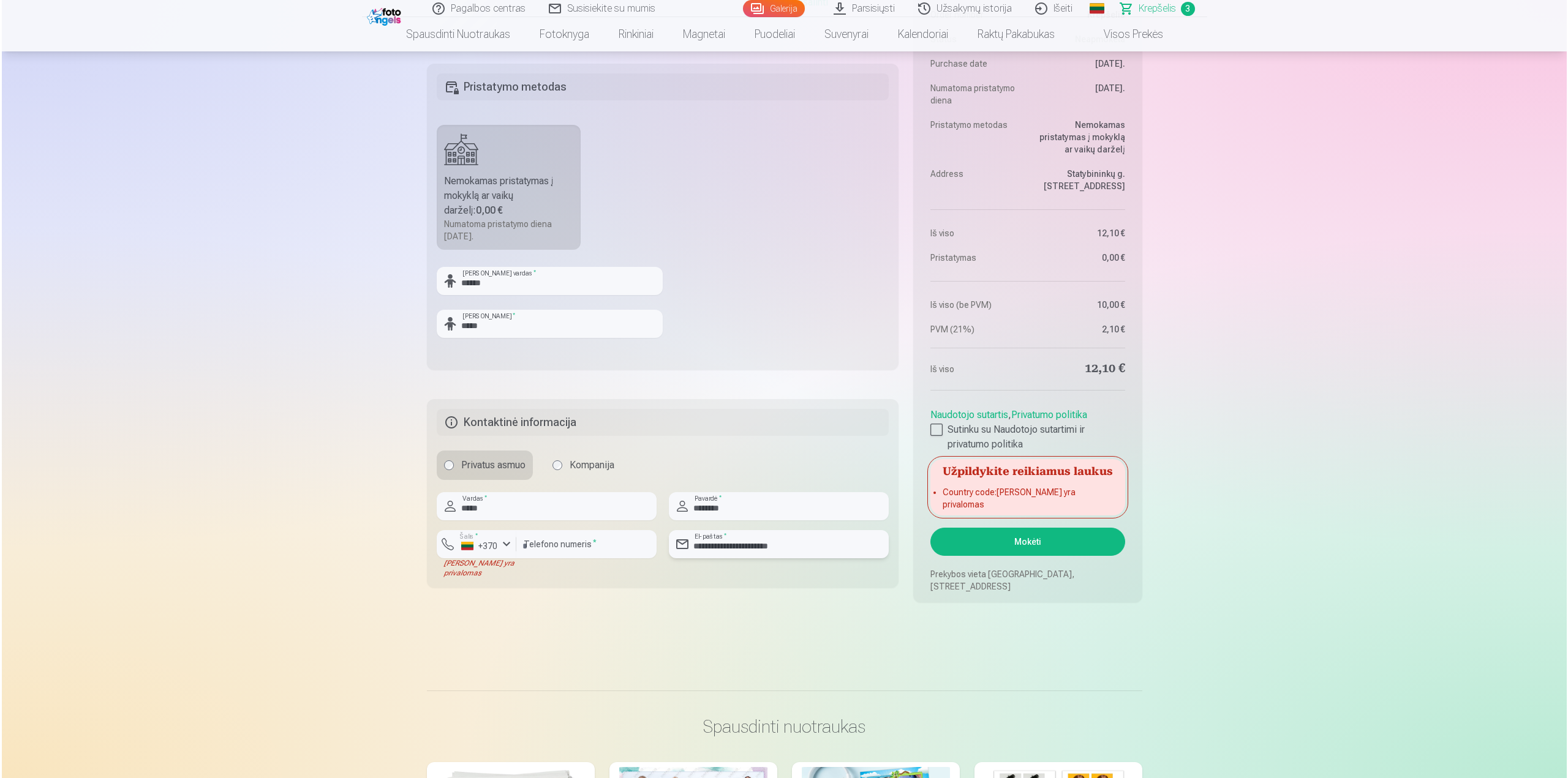
scroll to position [616, 0]
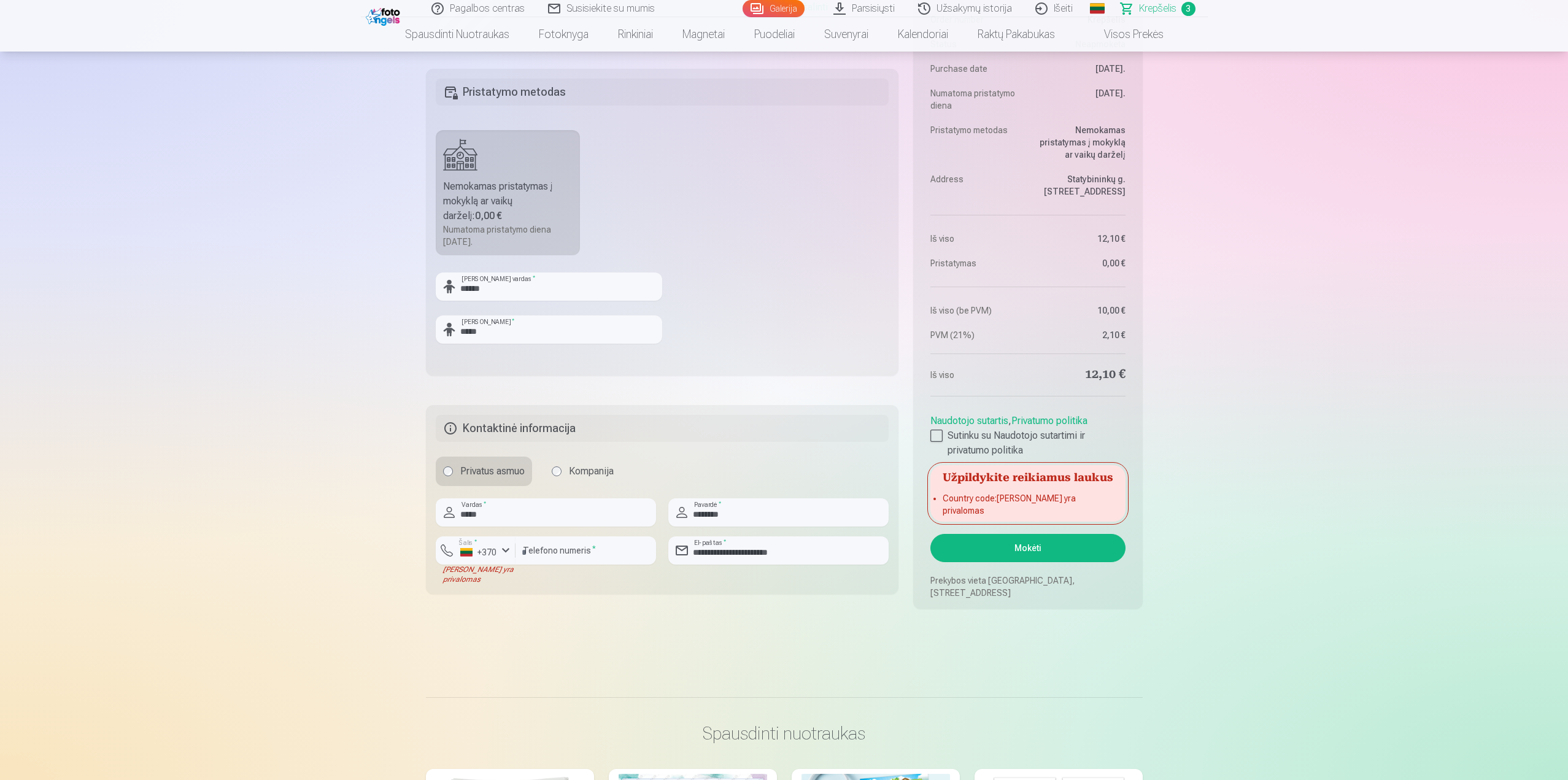
click at [972, 544] on button "Mokėti" at bounding box center [1027, 548] width 195 height 29
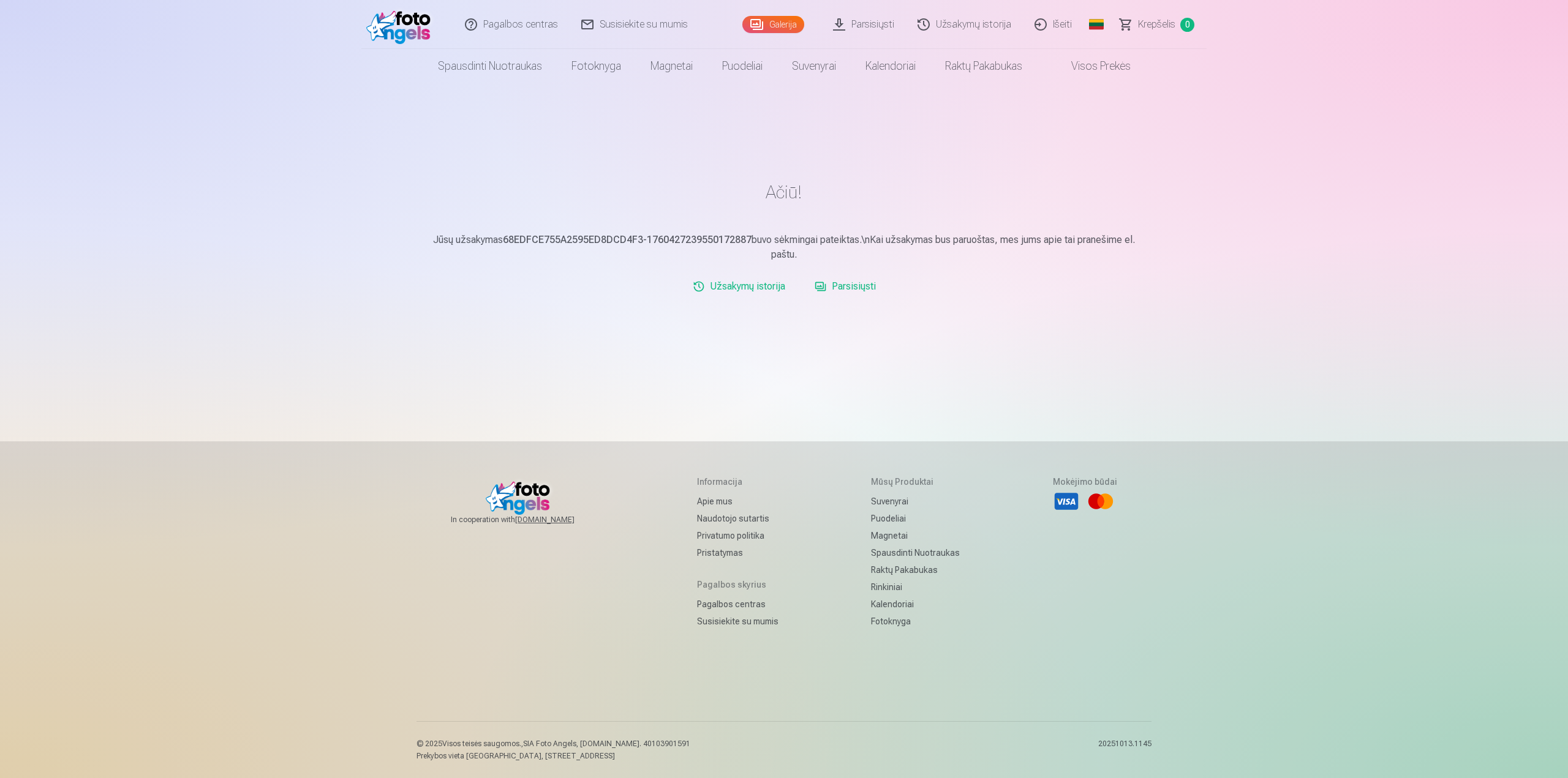
click at [972, 29] on link "Užsakymų istorija" at bounding box center [964, 24] width 117 height 49
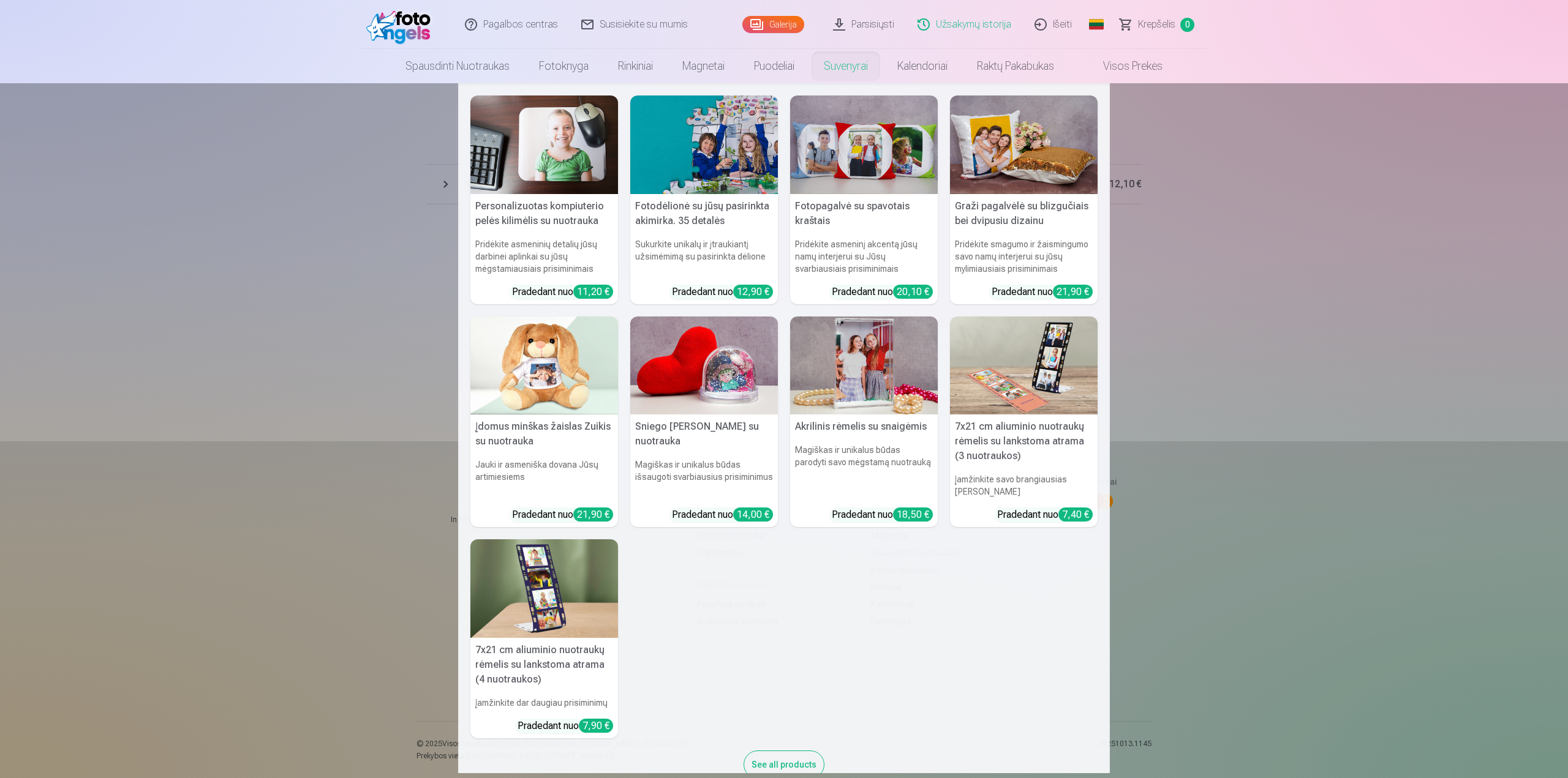
drag, startPoint x: 1249, startPoint y: 152, endPoint x: 1235, endPoint y: 143, distance: 16.6
click at [1249, 152] on nav "Personalizuotas kompiuterio pelės kilimėlis su nuotrauka Pridėkite asmeninių de…" at bounding box center [784, 428] width 1568 height 690
